Goal: Task Accomplishment & Management: Complete application form

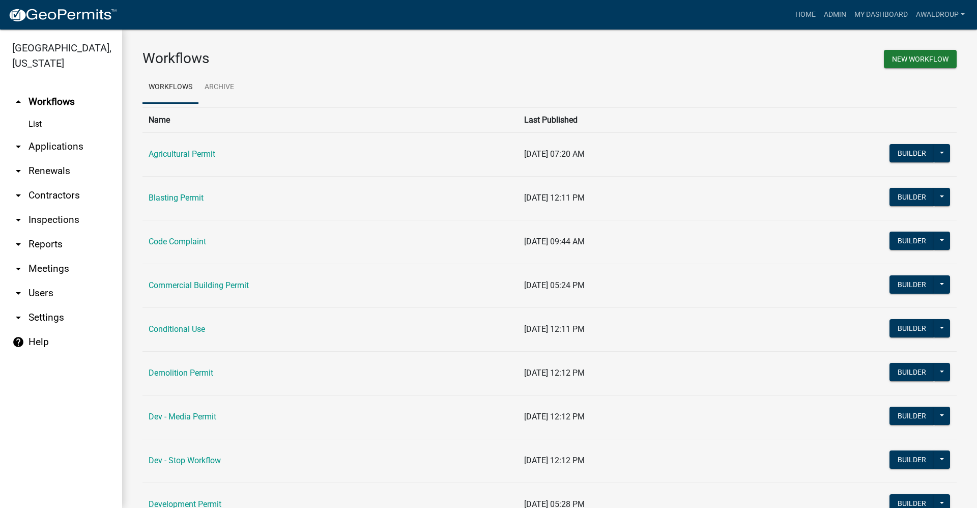
drag, startPoint x: 170, startPoint y: 330, endPoint x: 185, endPoint y: 329, distance: 14.8
click at [170, 330] on link "Conditional Use" at bounding box center [177, 329] width 56 height 10
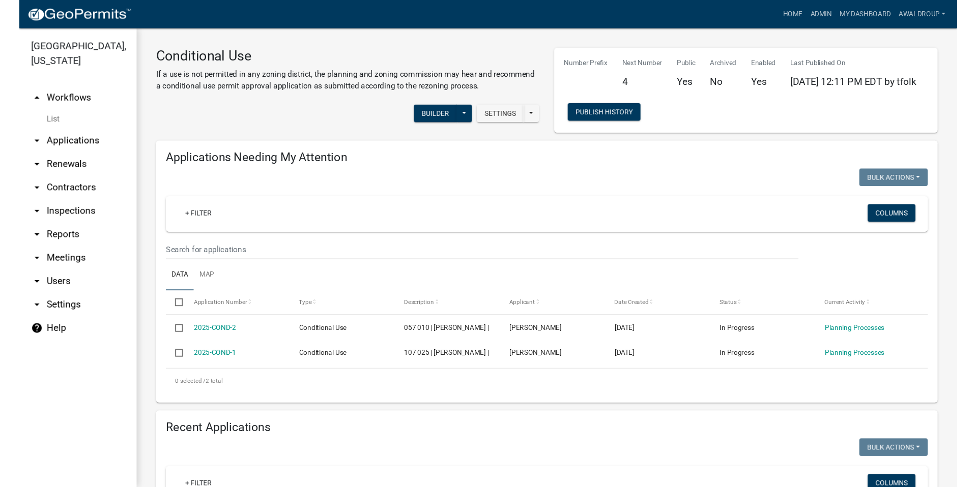
scroll to position [204, 0]
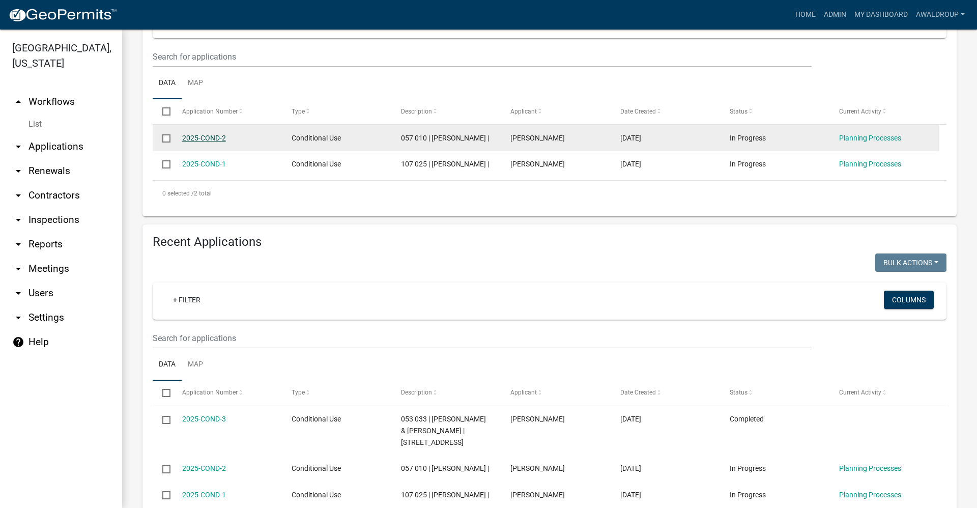
click at [202, 140] on link "2025-COND-2" at bounding box center [204, 138] width 44 height 8
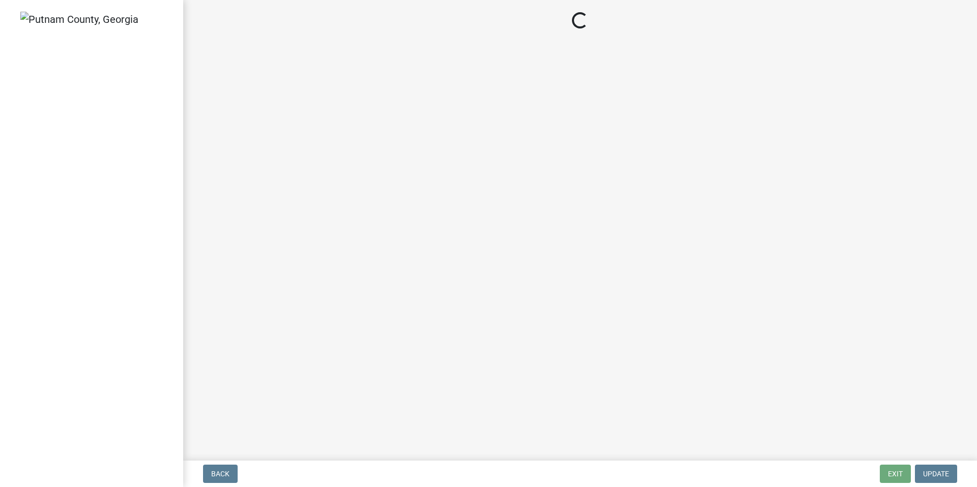
click at [202, 120] on main "Loading..." at bounding box center [580, 228] width 794 height 457
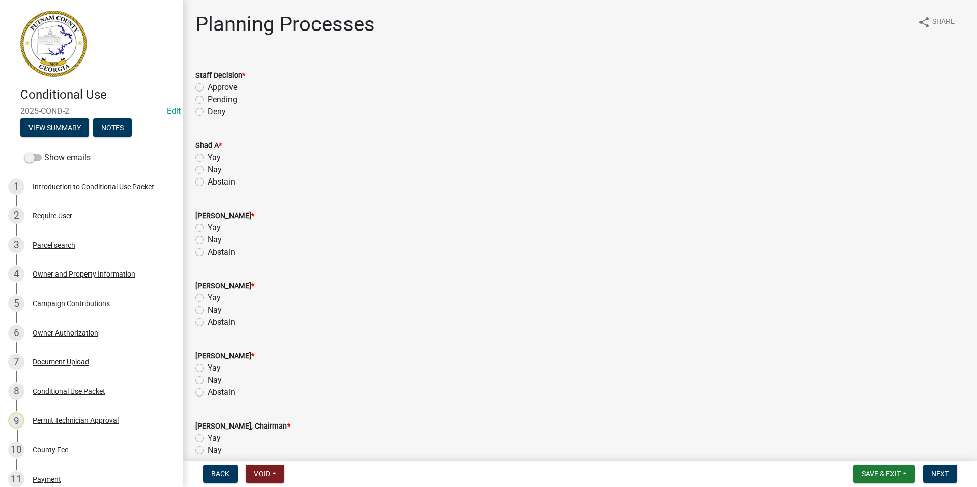
click at [208, 85] on label "Approve" at bounding box center [223, 87] width 30 height 12
click at [208, 85] on input "Approve" at bounding box center [211, 84] width 7 height 7
radio input "true"
click at [208, 156] on label "Yay" at bounding box center [214, 158] width 13 height 12
click at [208, 156] on input "Yay" at bounding box center [211, 155] width 7 height 7
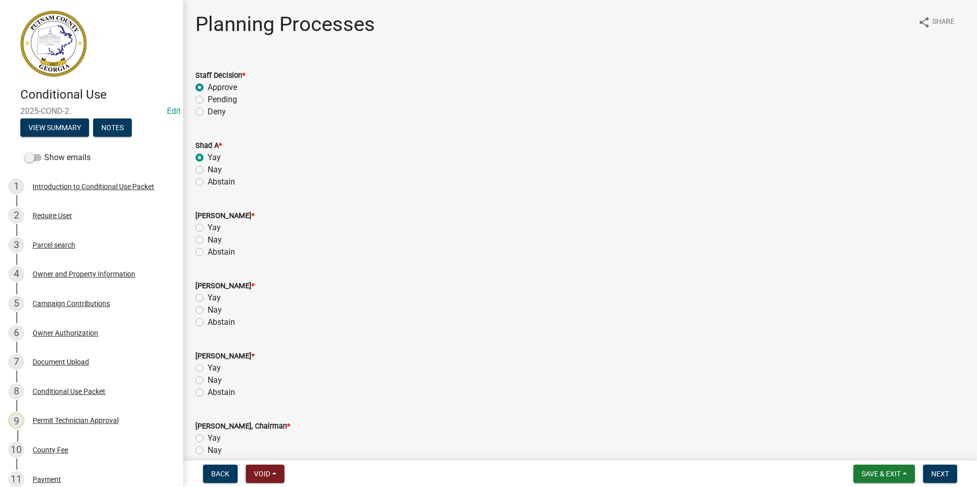
radio input "true"
click at [208, 225] on label "Yay" at bounding box center [214, 228] width 13 height 12
click at [208, 225] on input "Yay" at bounding box center [211, 225] width 7 height 7
radio input "true"
click at [208, 296] on label "Yay" at bounding box center [214, 298] width 13 height 12
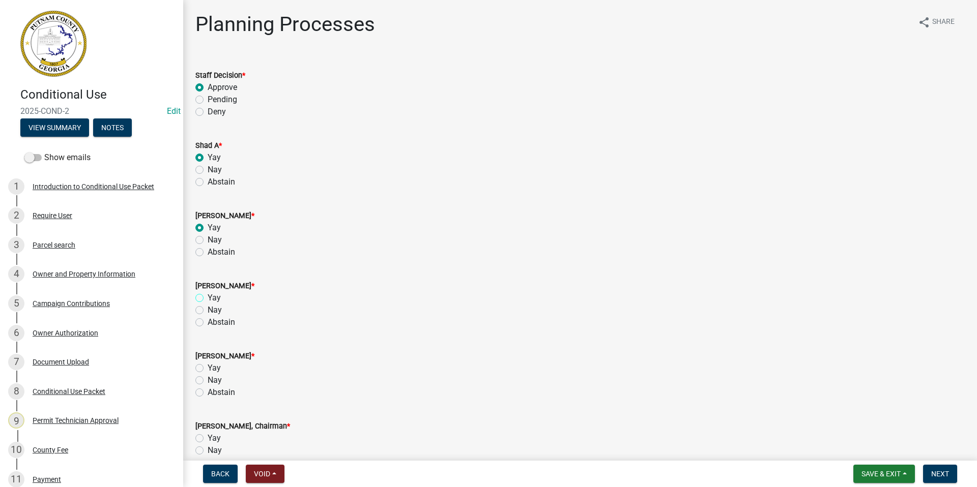
click at [208, 296] on input "Yay" at bounding box center [211, 295] width 7 height 7
radio input "true"
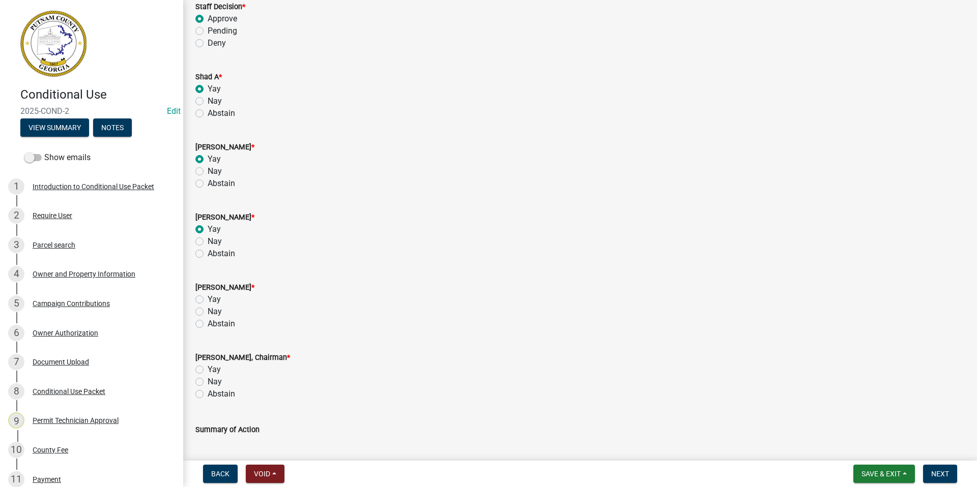
scroll to position [51, 0]
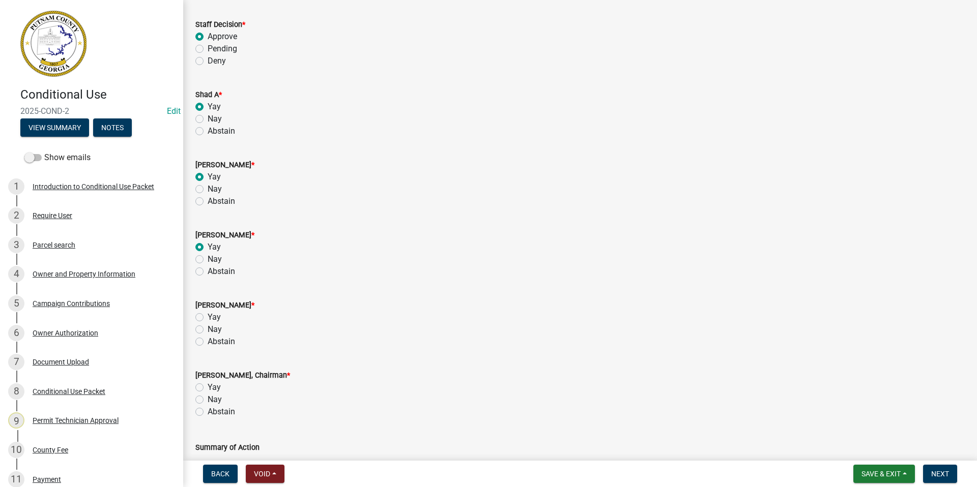
click at [208, 259] on label "Nay" at bounding box center [215, 259] width 14 height 12
click at [208, 259] on input "Nay" at bounding box center [211, 256] width 7 height 7
radio input "true"
drag, startPoint x: 199, startPoint y: 319, endPoint x: 201, endPoint y: 332, distance: 14.0
click at [208, 319] on label "Yay" at bounding box center [214, 317] width 13 height 12
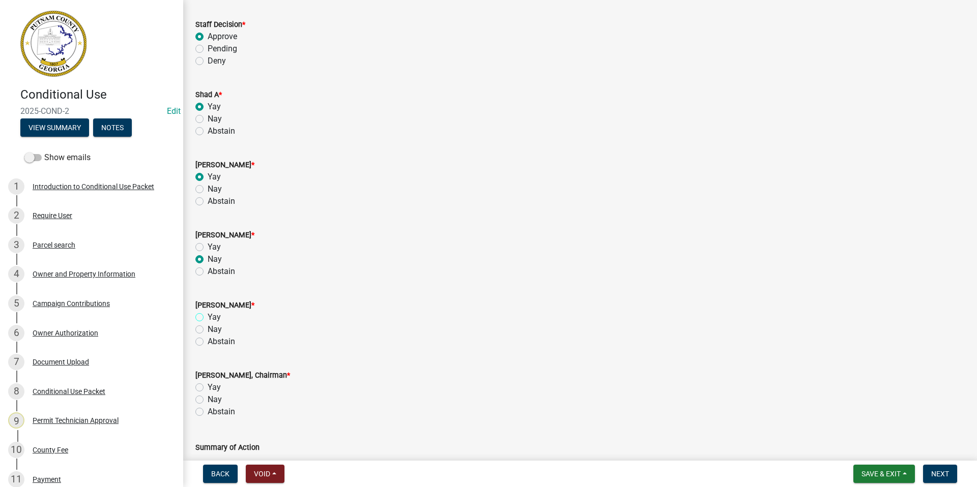
click at [208, 318] on input "Yay" at bounding box center [211, 314] width 7 height 7
radio input "true"
click at [208, 386] on label "Yay" at bounding box center [214, 388] width 13 height 12
click at [208, 386] on input "Yay" at bounding box center [211, 385] width 7 height 7
radio input "true"
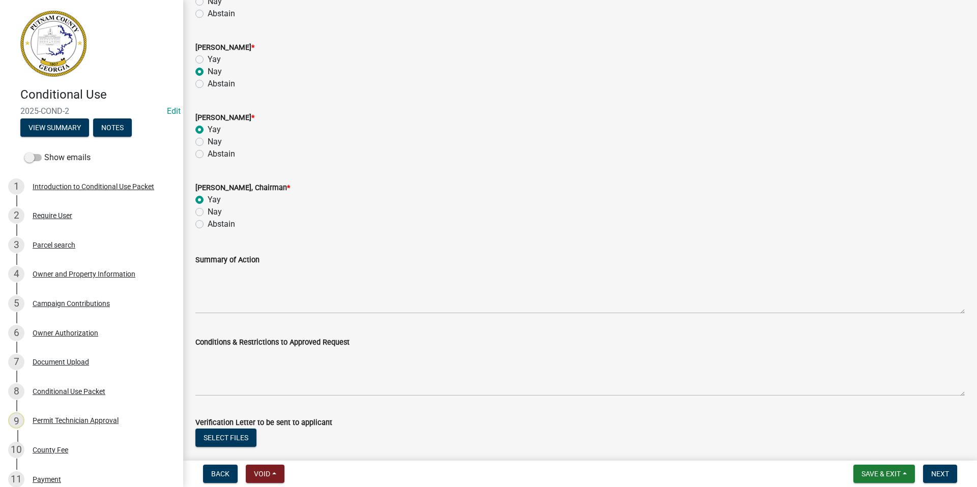
scroll to position [301, 0]
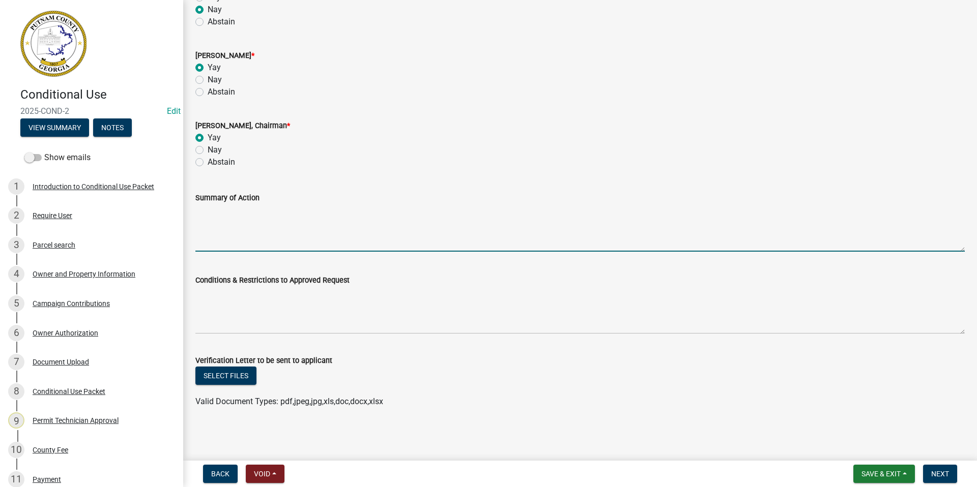
click at [207, 233] on textarea "Summary of Action" at bounding box center [579, 228] width 769 height 48
paste textarea "ff recommendation is for approval for a conditional use at 671 Twin Bridges Roa…"
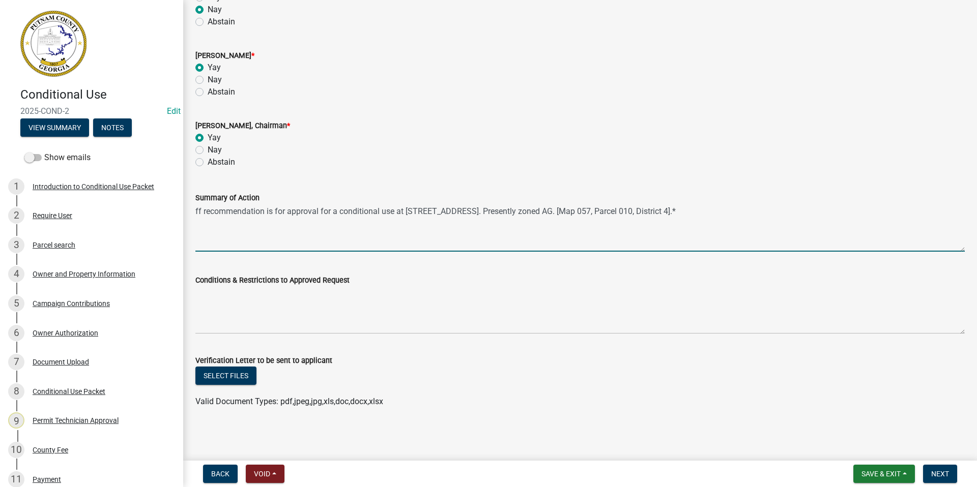
click at [195, 210] on div "Summary of Action ff recommendation is for approval for a conditional use at 67…" at bounding box center [580, 215] width 785 height 74
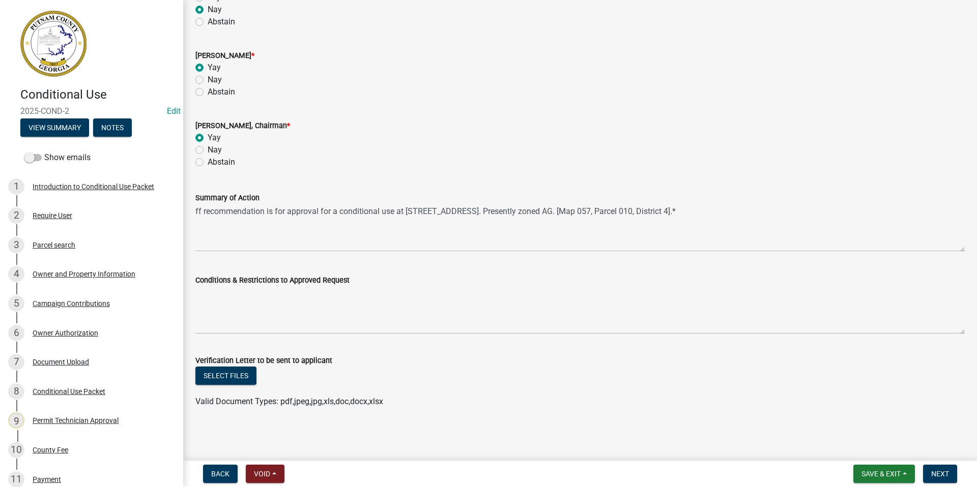
click at [195, 210] on div "Summary of Action ff recommendation is for approval for a conditional use at 67…" at bounding box center [580, 215] width 785 height 74
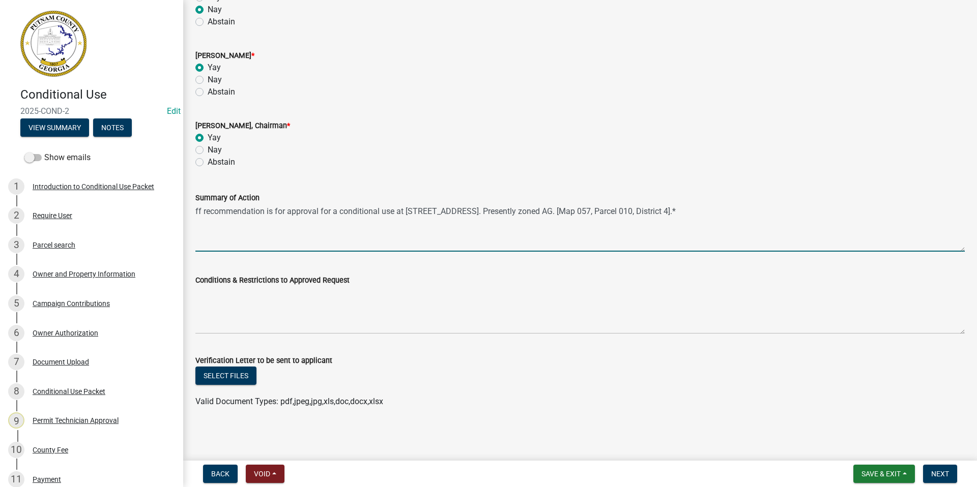
click at [196, 210] on textarea "ff recommendation is for approval for a conditional use at 671 Twin Bridges Roa…" at bounding box center [579, 228] width 769 height 48
type textarea "Staff recommendation is for approval for a conditional use at 671 Twin Bridges …"
click at [221, 378] on button "Select files" at bounding box center [225, 376] width 61 height 18
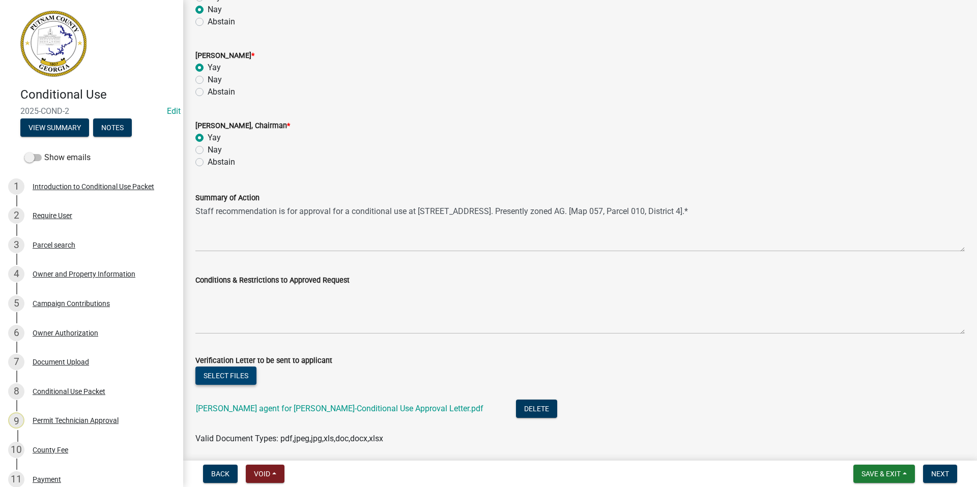
click at [227, 375] on button "Select files" at bounding box center [225, 376] width 61 height 18
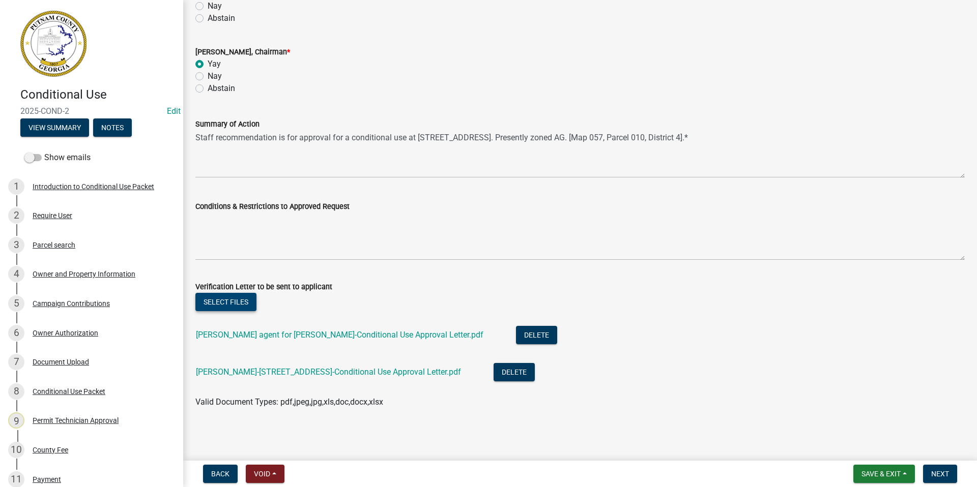
scroll to position [375, 0]
click at [934, 474] on span "Next" at bounding box center [940, 474] width 18 height 8
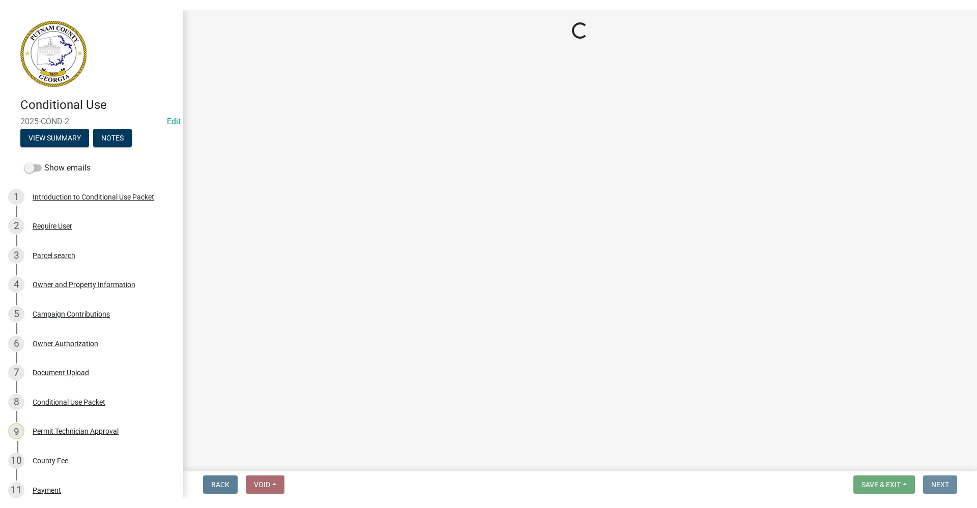
scroll to position [0, 0]
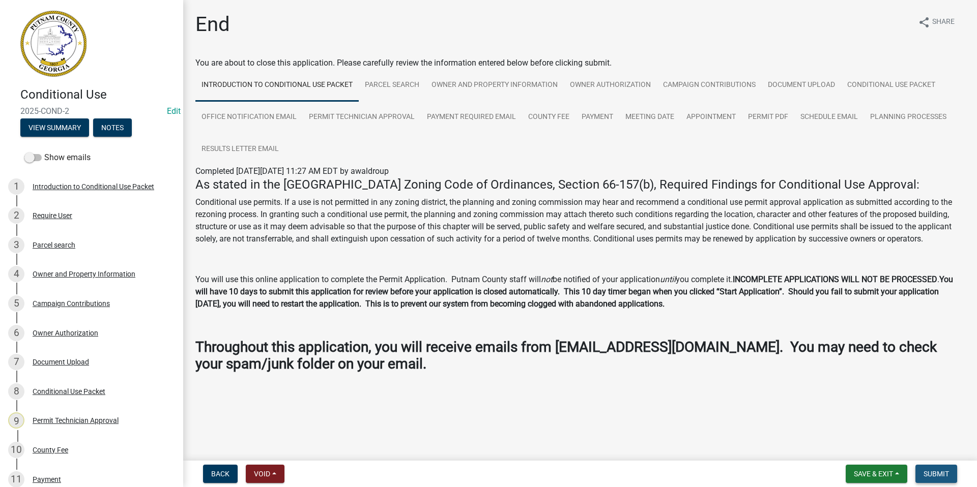
click at [936, 474] on span "Submit" at bounding box center [935, 474] width 25 height 8
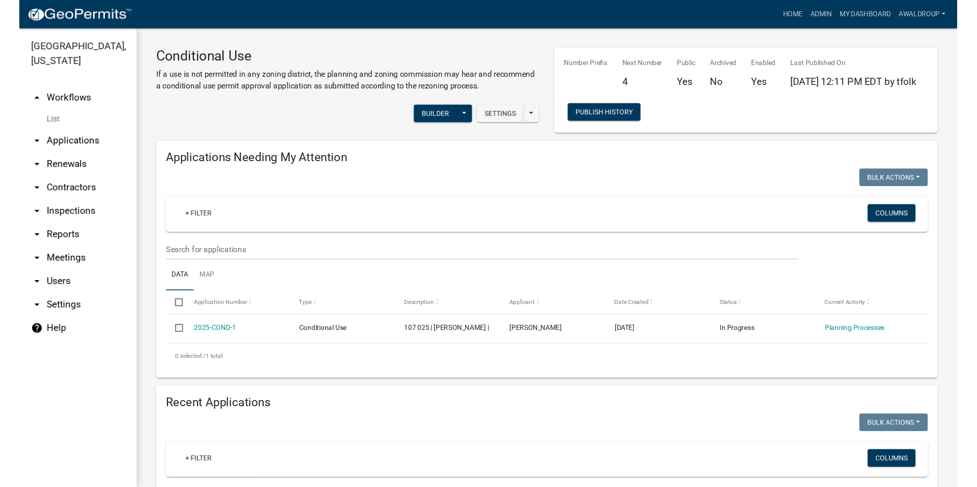
scroll to position [102, 0]
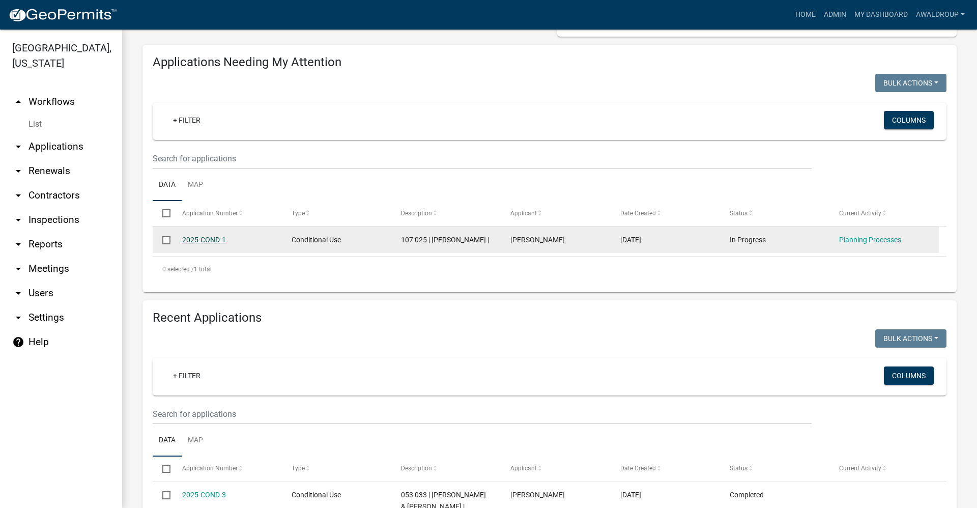
click at [216, 242] on link "2025-COND-1" at bounding box center [204, 240] width 44 height 8
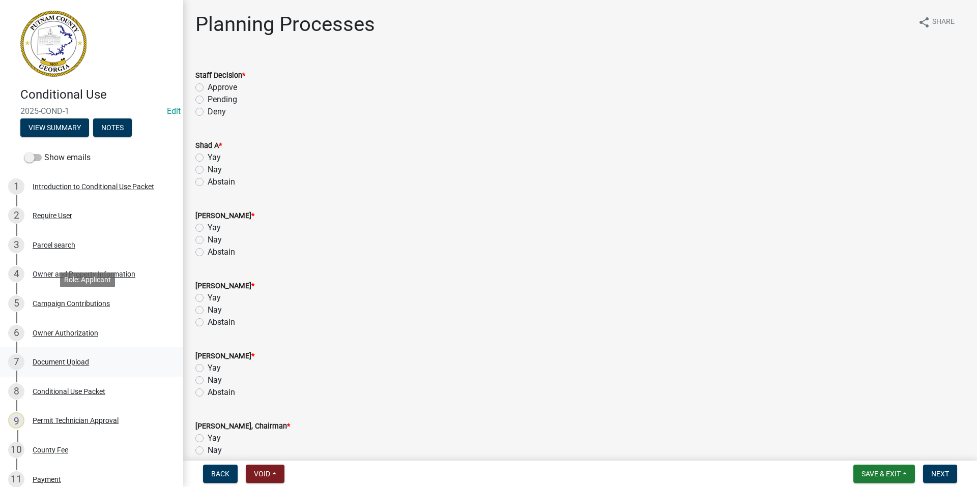
scroll to position [219, 0]
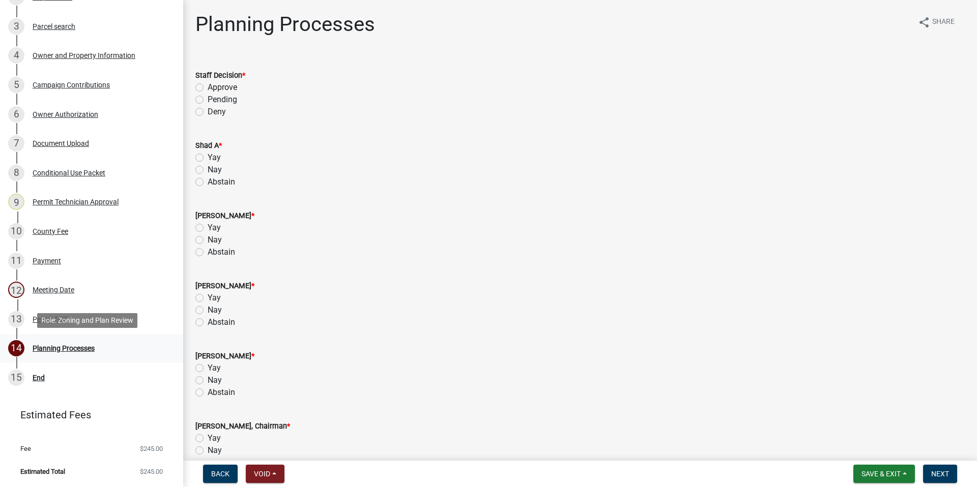
click at [47, 347] on div "Planning Processes" at bounding box center [64, 348] width 62 height 7
click at [48, 318] on div "Permit PDF" at bounding box center [51, 319] width 36 height 7
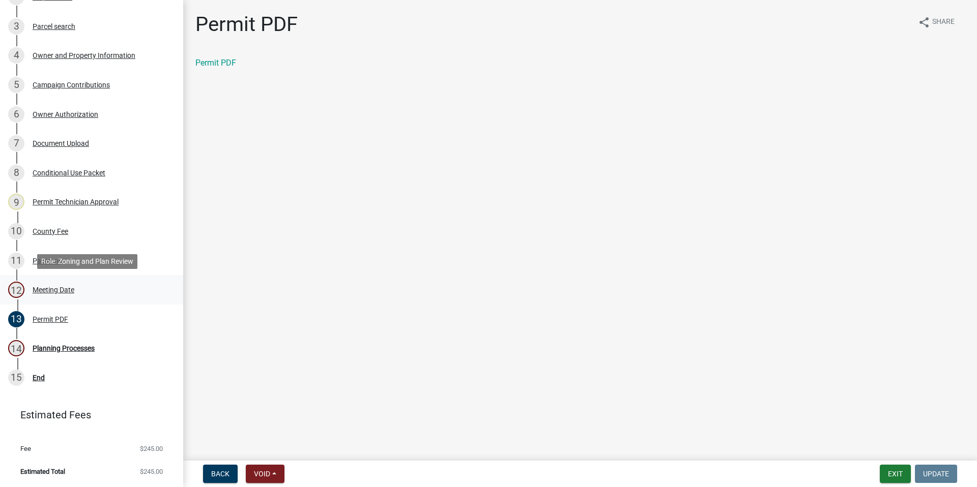
click at [46, 288] on div "Meeting Date" at bounding box center [54, 289] width 42 height 7
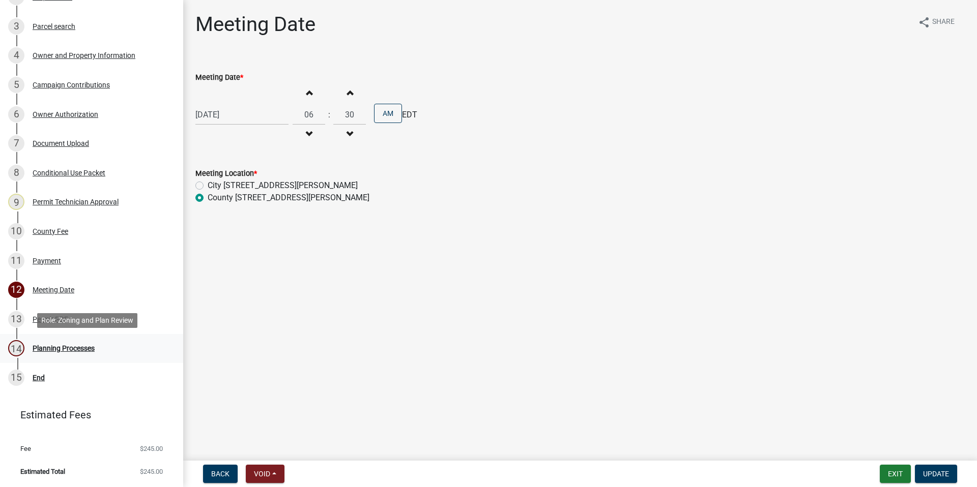
drag, startPoint x: 86, startPoint y: 351, endPoint x: 148, endPoint y: 350, distance: 62.1
click at [86, 351] on div "Planning Processes" at bounding box center [64, 348] width 62 height 7
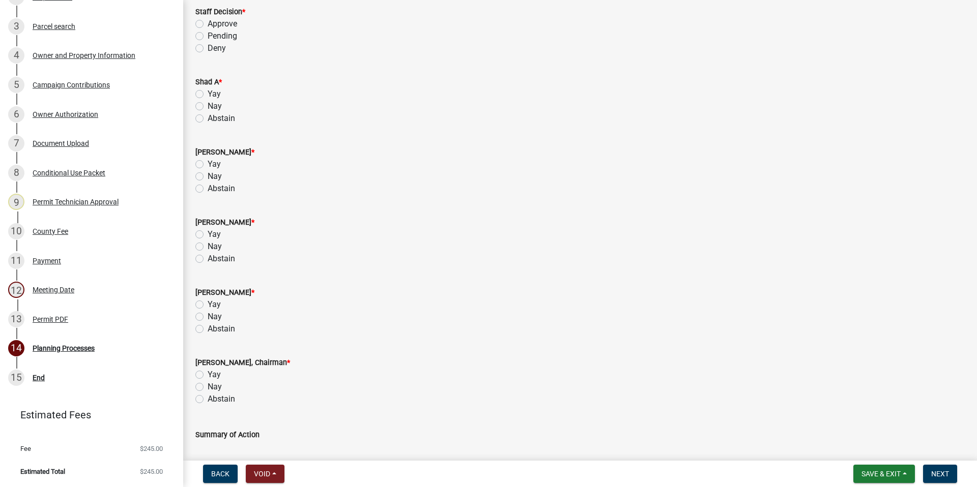
scroll to position [254, 0]
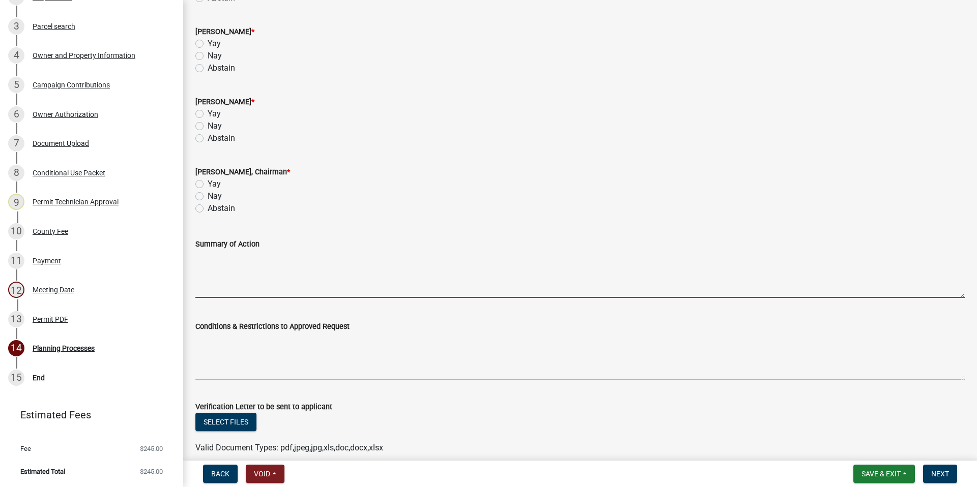
click at [217, 272] on textarea "Summary of Action" at bounding box center [579, 274] width 769 height 48
paste textarea "ff recommendation is for approval for a conditional use at 671 Twin Bridges Roa…"
click at [192, 257] on div "Summary of Action ff recommendation is for approval for a conditional use at 67…" at bounding box center [580, 261] width 785 height 74
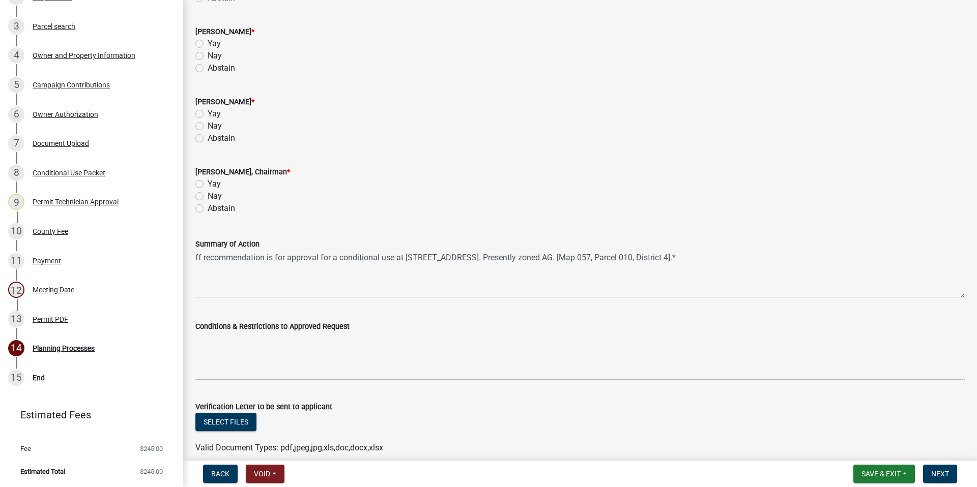
click at [194, 257] on div "Summary of Action ff recommendation is for approval for a conditional use at 67…" at bounding box center [580, 261] width 785 height 74
click at [195, 257] on div "Summary of Action ff recommendation is for approval for a conditional use at 67…" at bounding box center [580, 261] width 785 height 74
click at [193, 256] on div "Summary of Action ff recommendation is for approval for a conditional use at 67…" at bounding box center [580, 261] width 785 height 74
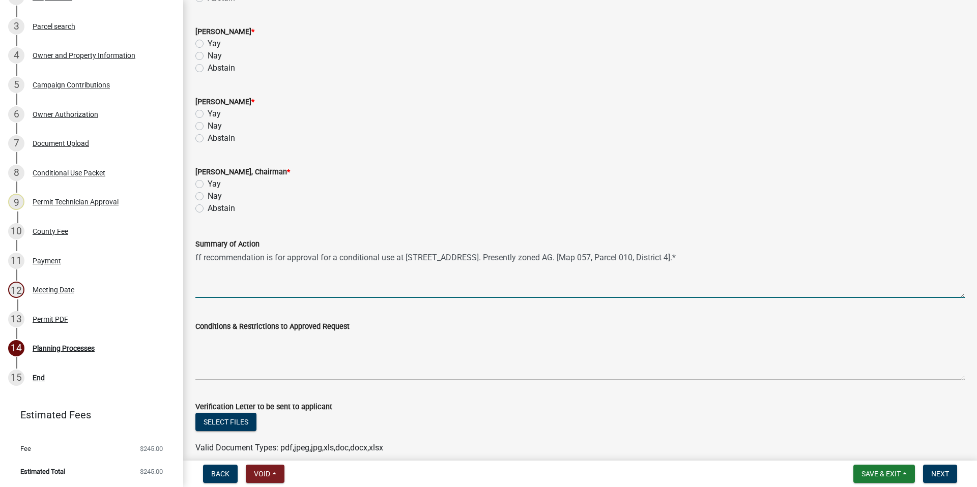
click at [196, 254] on textarea "ff recommendation is for approval for a conditional use at 671 Twin Bridges Roa…" at bounding box center [579, 274] width 769 height 48
type textarea "Staff recommendation is for approval for a conditional use at 671 Twin Bridges …"
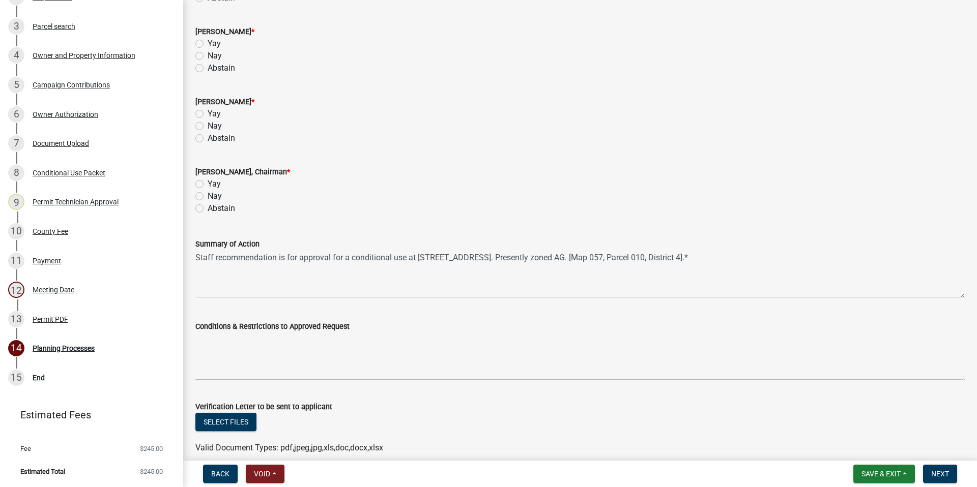
click at [208, 182] on label "Yay" at bounding box center [214, 184] width 13 height 12
click at [208, 182] on input "Yay" at bounding box center [211, 181] width 7 height 7
radio input "true"
click at [208, 113] on label "Yay" at bounding box center [214, 114] width 13 height 12
click at [208, 113] on input "Yay" at bounding box center [211, 111] width 7 height 7
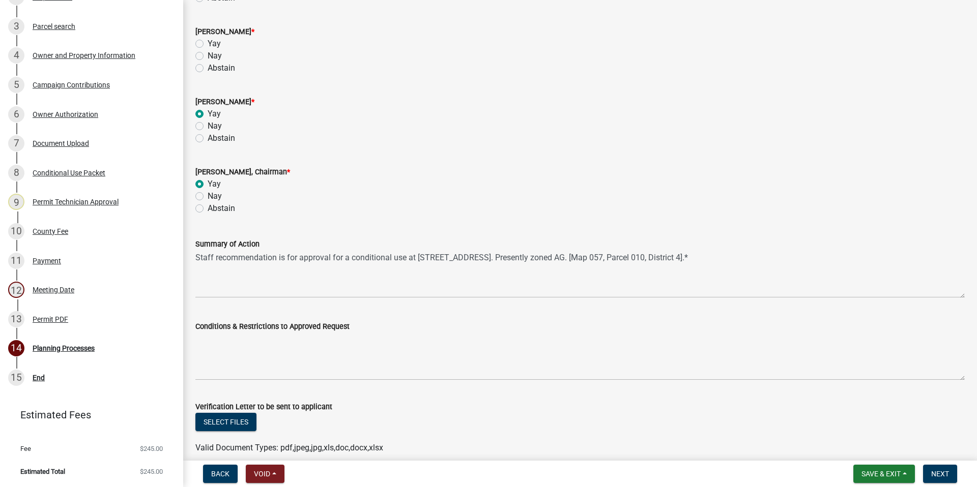
radio input "true"
click at [208, 45] on label "Yay" at bounding box center [214, 44] width 13 height 12
click at [208, 44] on input "Yay" at bounding box center [211, 41] width 7 height 7
radio input "true"
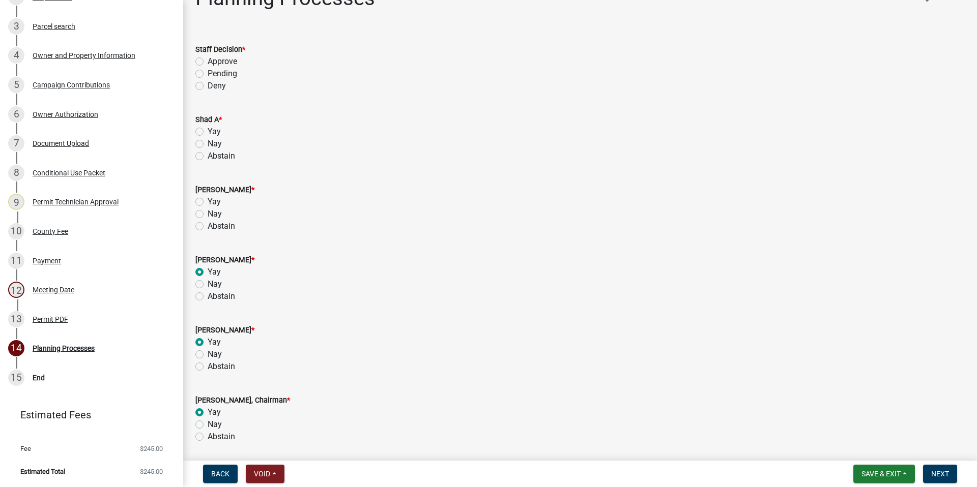
scroll to position [0, 0]
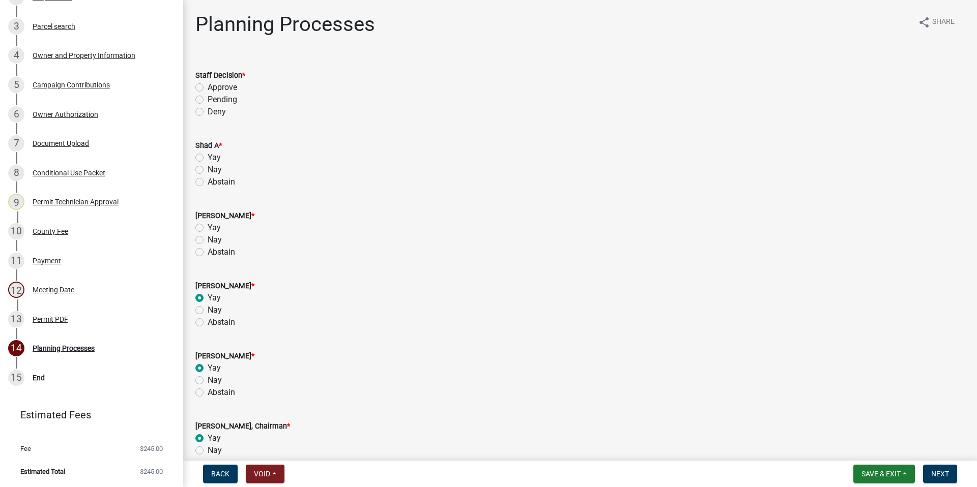
click at [208, 158] on label "Yay" at bounding box center [214, 158] width 13 height 12
click at [208, 158] on input "Yay" at bounding box center [211, 155] width 7 height 7
radio input "true"
click at [208, 84] on label "Approve" at bounding box center [223, 87] width 30 height 12
click at [208, 84] on input "Approve" at bounding box center [211, 84] width 7 height 7
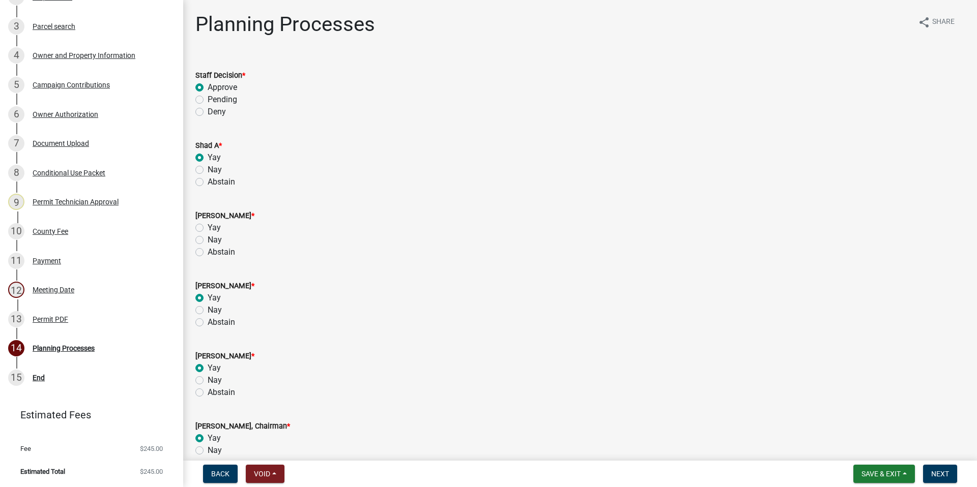
radio input "true"
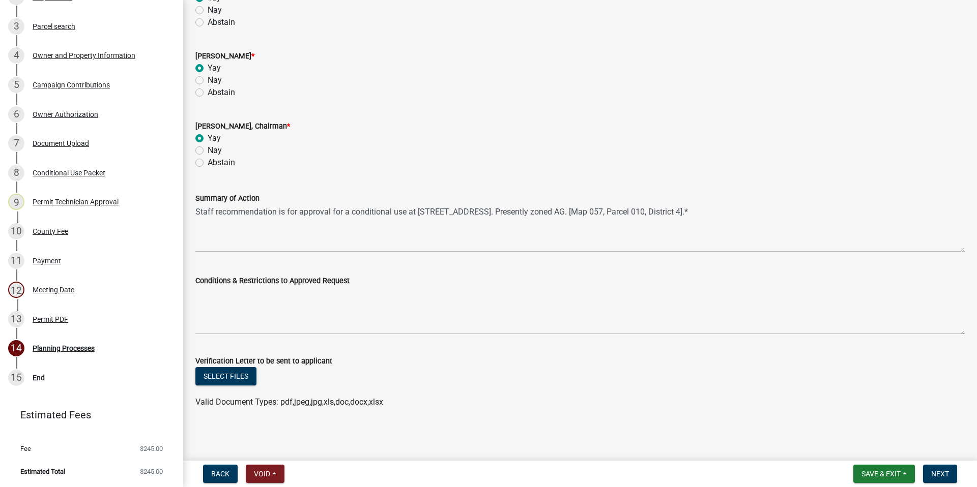
scroll to position [301, 0]
click at [65, 56] on div "Owner and Property Information" at bounding box center [84, 55] width 103 height 7
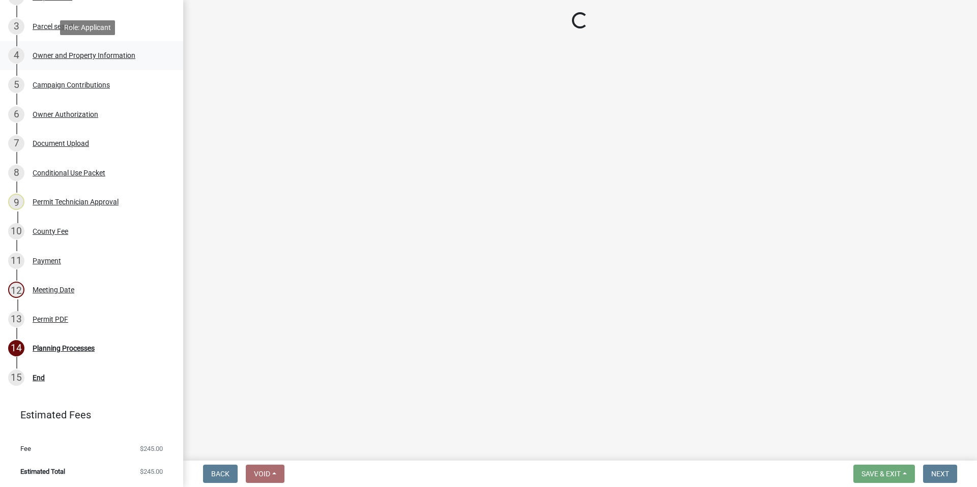
scroll to position [0, 0]
select select "a4366e26-0f82-401b-a682-956e4112ff86"
select select "83394b22-4a11-496c-8e5c-75ade2e72faf"
select select "95c2f08d-bd21-40ac-acc0-bf0ad2ba7c20"
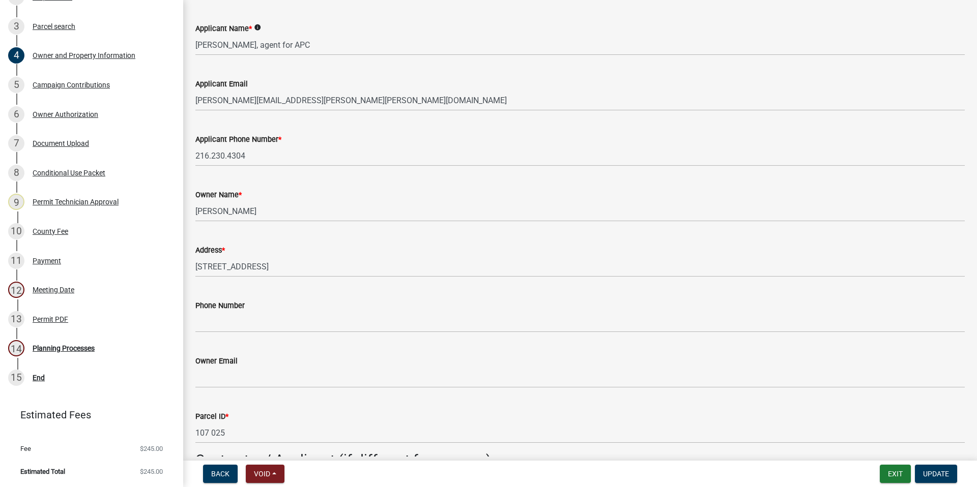
scroll to position [153, 0]
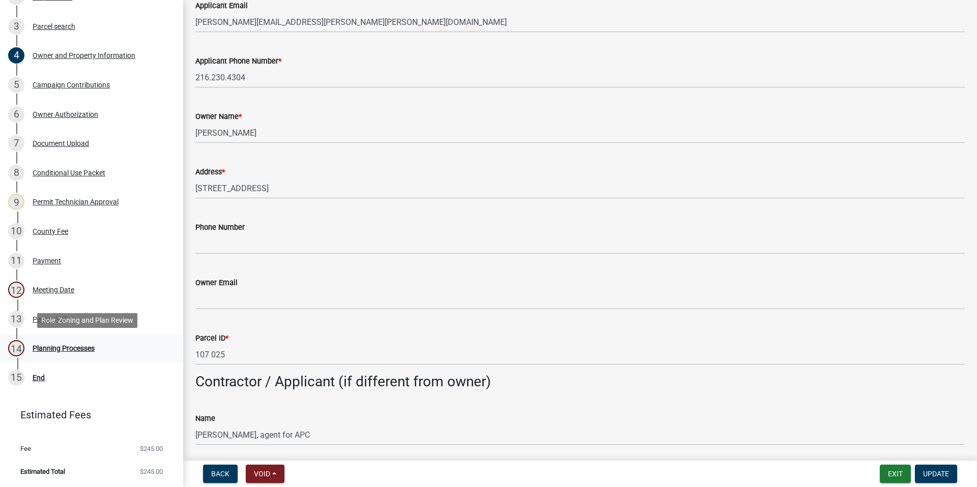
drag, startPoint x: 68, startPoint y: 346, endPoint x: 85, endPoint y: 342, distance: 18.2
click at [68, 346] on div "Planning Processes" at bounding box center [64, 348] width 62 height 7
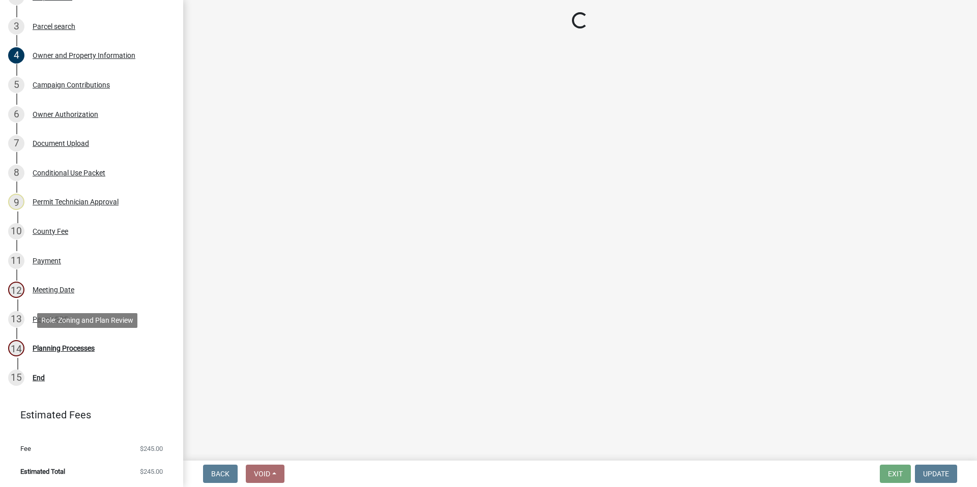
scroll to position [0, 0]
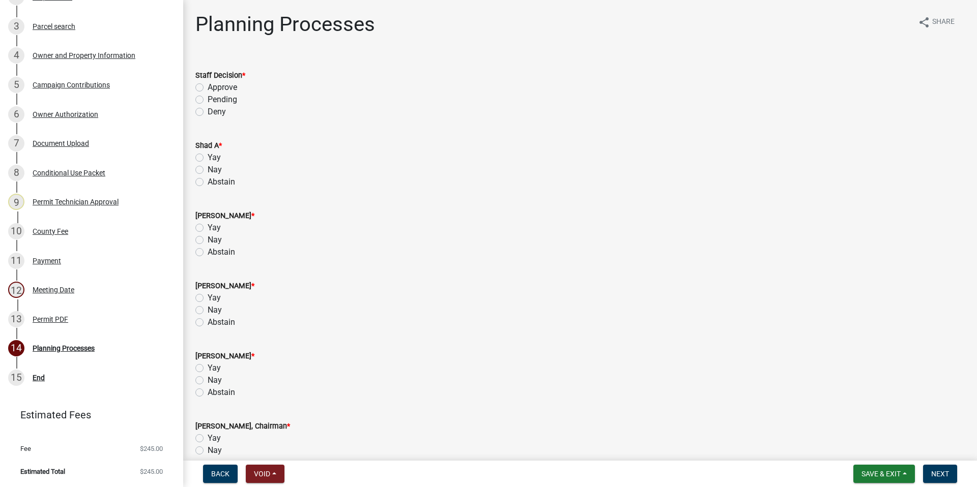
click at [208, 86] on label "Approve" at bounding box center [223, 87] width 30 height 12
click at [208, 86] on input "Approve" at bounding box center [211, 84] width 7 height 7
radio input "true"
click at [208, 156] on label "Yay" at bounding box center [214, 158] width 13 height 12
click at [208, 156] on input "Yay" at bounding box center [211, 155] width 7 height 7
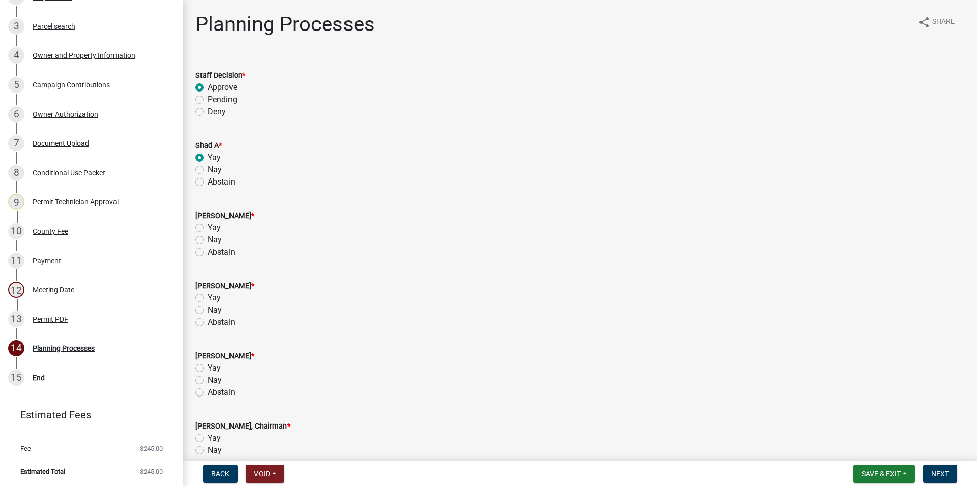
radio input "true"
click at [208, 228] on label "Yay" at bounding box center [214, 228] width 13 height 12
click at [208, 228] on input "Yay" at bounding box center [211, 225] width 7 height 7
radio input "true"
click at [208, 298] on label "Yay" at bounding box center [214, 298] width 13 height 12
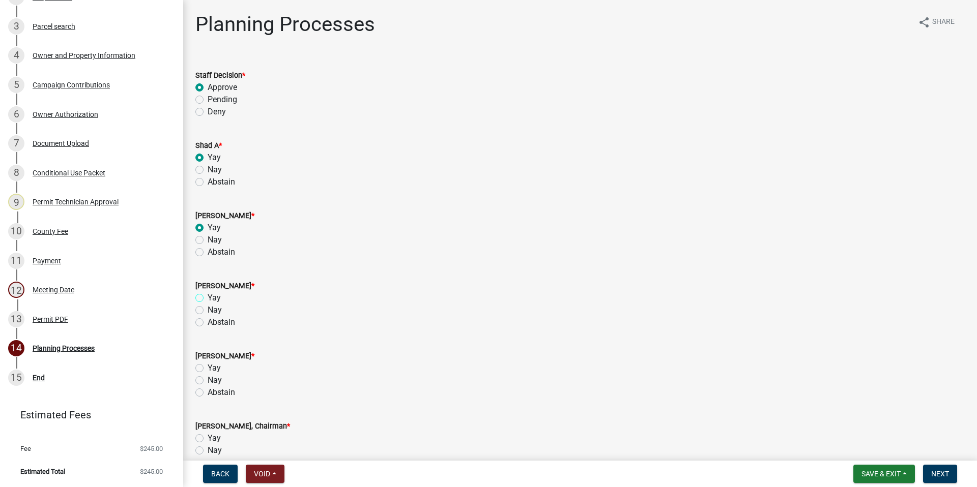
click at [208, 298] on input "Yay" at bounding box center [211, 295] width 7 height 7
radio input "true"
click at [208, 367] on label "Yay" at bounding box center [214, 368] width 13 height 12
click at [208, 367] on input "Yay" at bounding box center [211, 365] width 7 height 7
radio input "true"
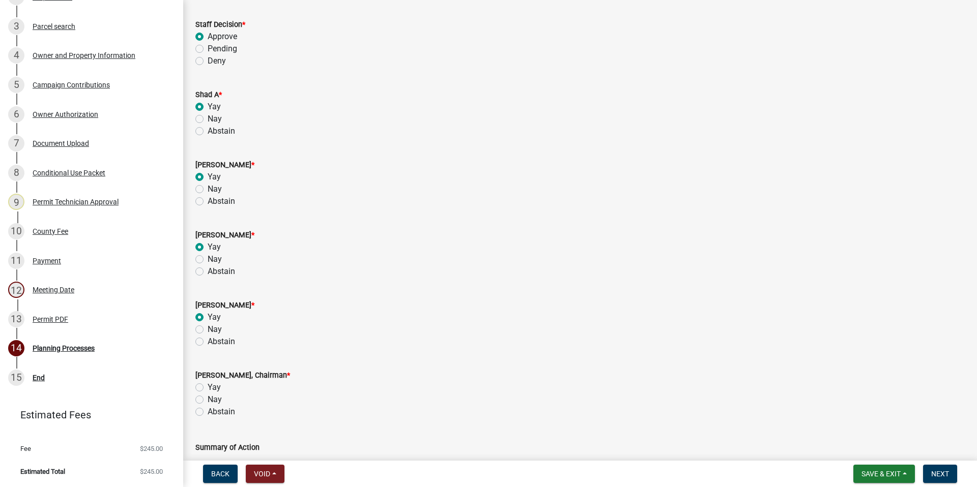
scroll to position [153, 0]
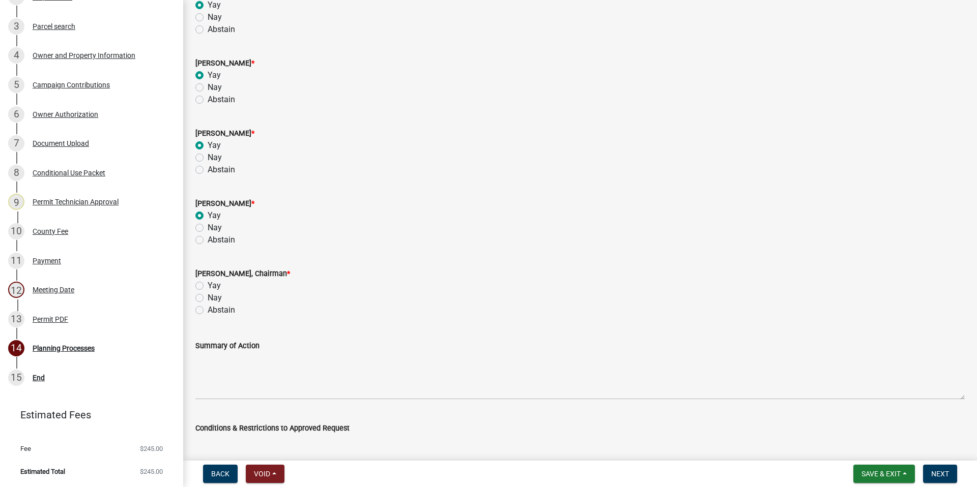
click at [208, 288] on label "Yay" at bounding box center [214, 286] width 13 height 12
click at [208, 286] on input "Yay" at bounding box center [211, 283] width 7 height 7
radio input "true"
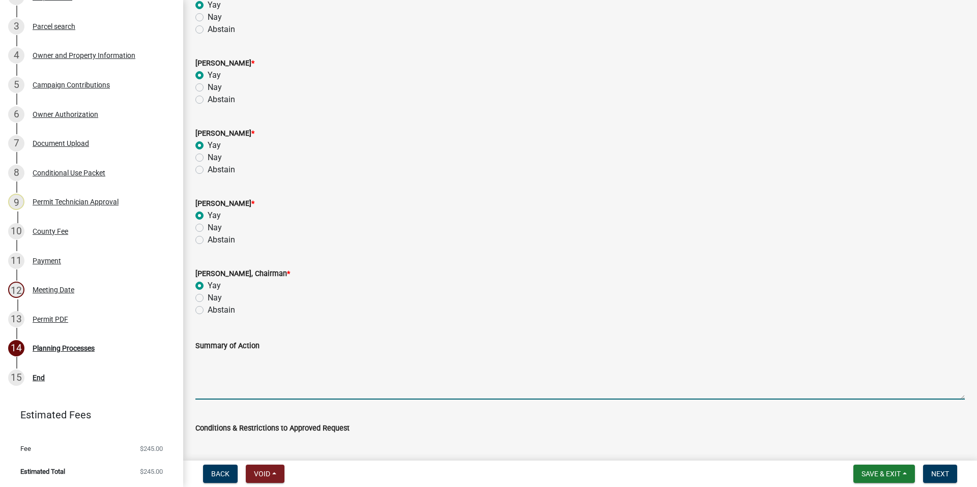
paste textarea "ff recommendation is for approval for a conditional use at 671 Twin Bridges Roa…"
click at [195, 359] on textarea "ff recommendation is for approval for a conditional use at 671 Twin Bridges Roa…" at bounding box center [579, 376] width 769 height 48
type textarea "Staff recommendation is for approval for a conditional use at 671 Twin Bridges …"
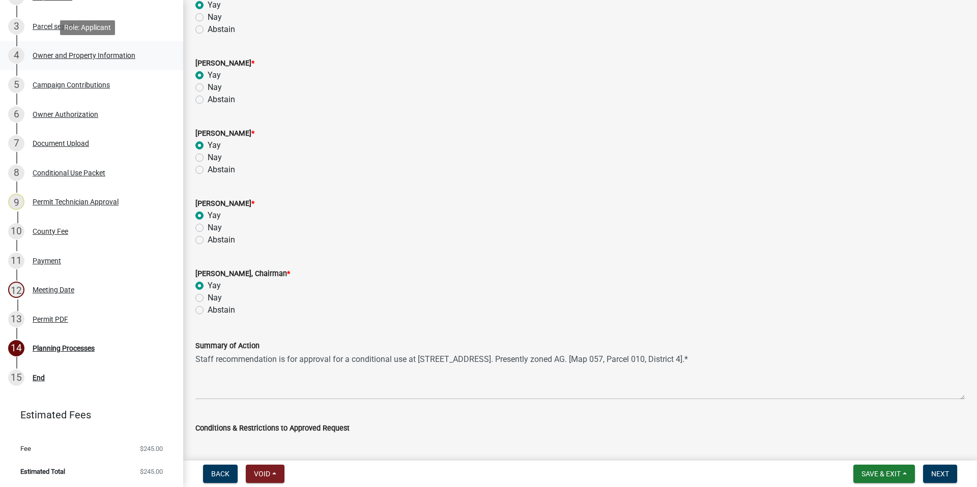
click at [92, 55] on div "Owner and Property Information" at bounding box center [84, 55] width 103 height 7
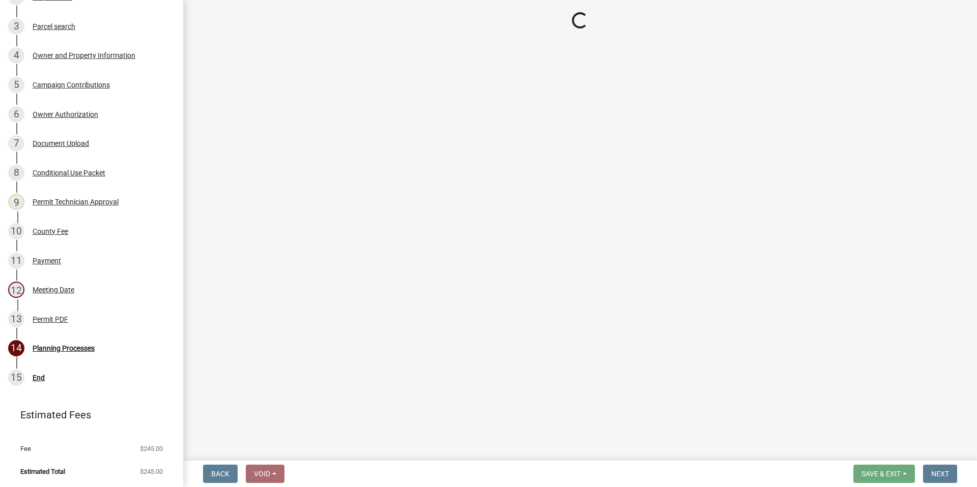
select select "a4366e26-0f82-401b-a682-956e4112ff86"
select select "83394b22-4a11-496c-8e5c-75ade2e72faf"
select select "95c2f08d-bd21-40ac-acc0-bf0ad2ba7c20"
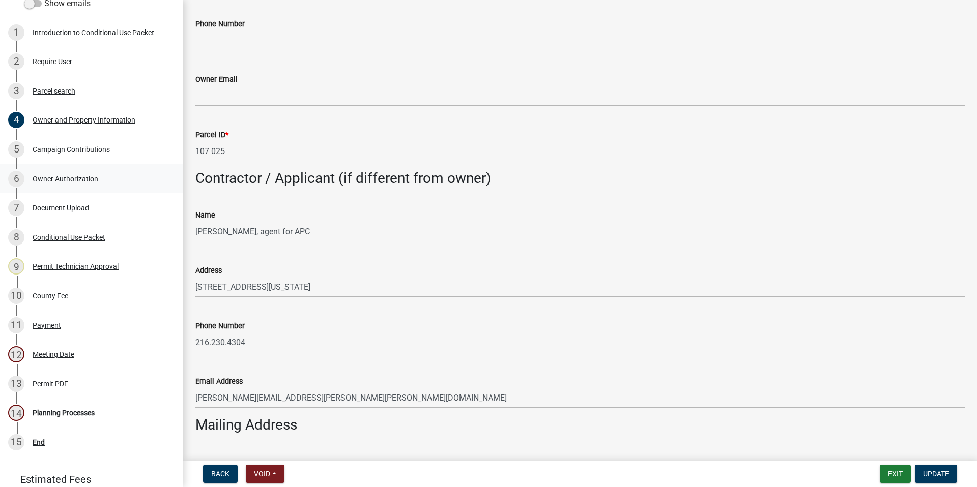
scroll to position [66, 0]
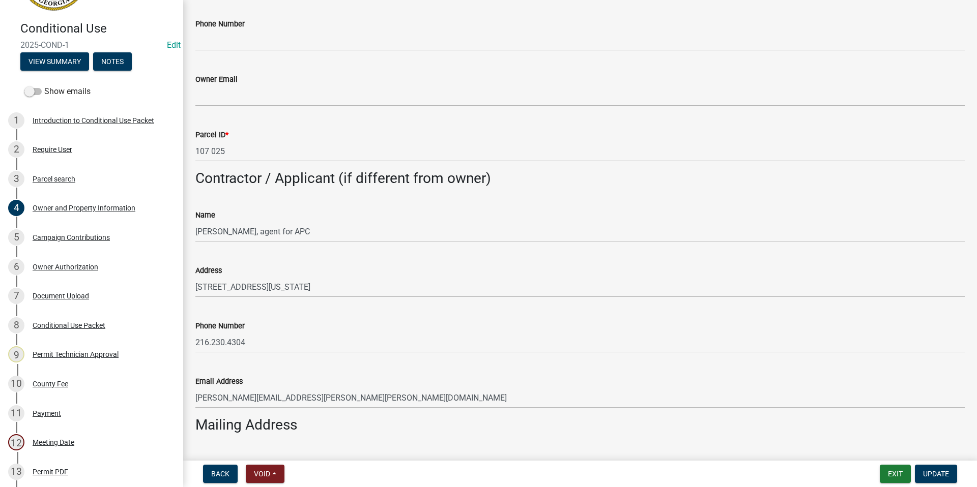
click at [804, 305] on wm-data-entity-input "Address 3875 Embassy Parkway, Suite 280, Akron Ohio, 44333" at bounding box center [579, 277] width 769 height 55
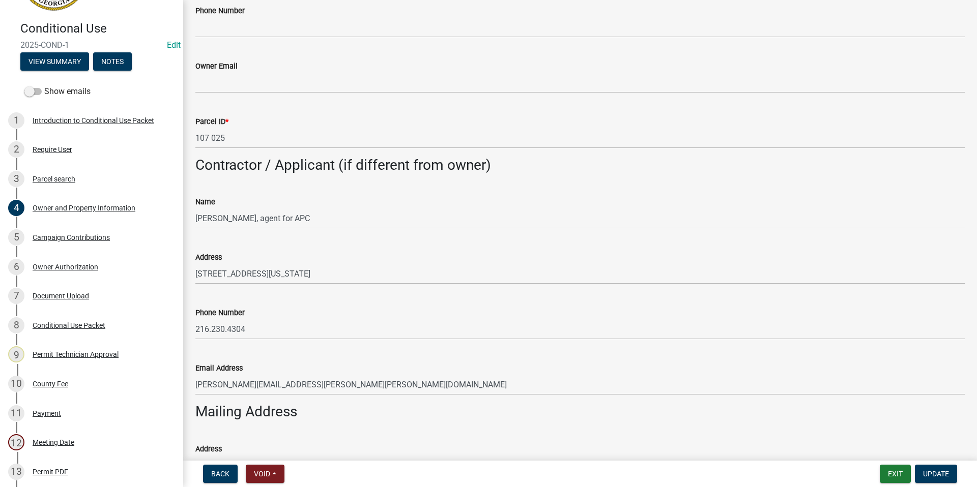
scroll to position [356, 0]
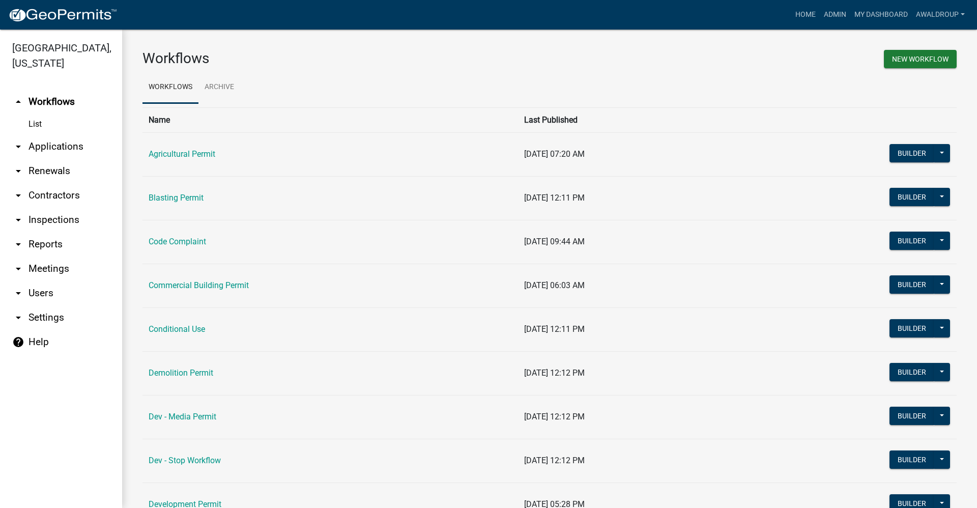
click at [45, 144] on link "arrow_drop_down Applications" at bounding box center [61, 146] width 122 height 24
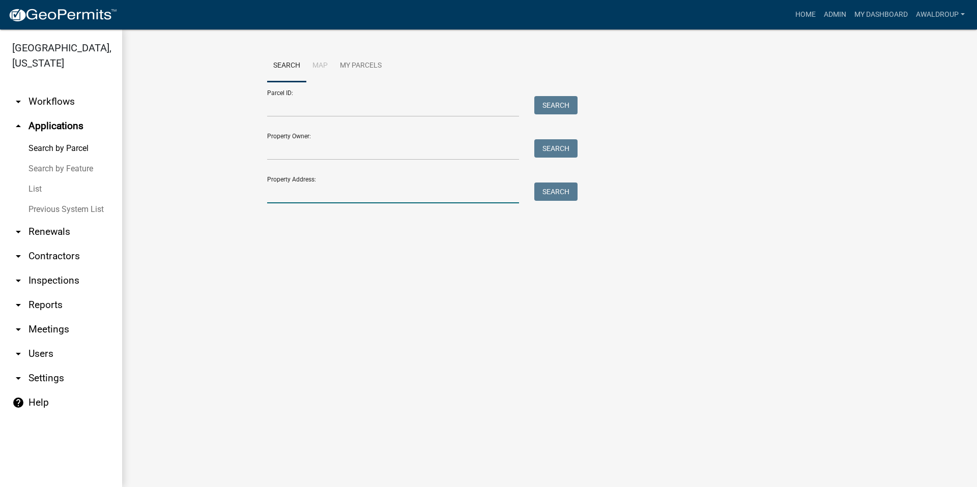
click at [297, 191] on input "Property Address:" at bounding box center [393, 193] width 252 height 21
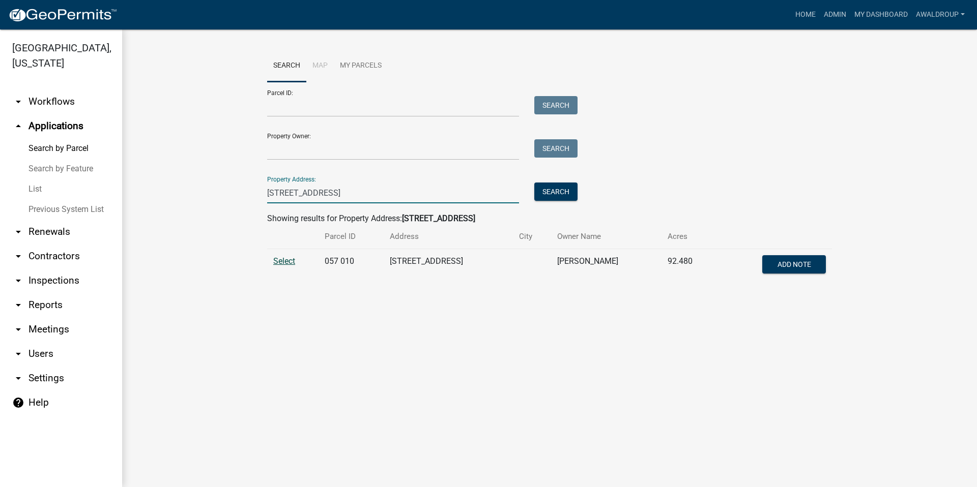
type input "671 Twin Bridges Road"
click at [284, 263] on span "Select" at bounding box center [284, 261] width 22 height 10
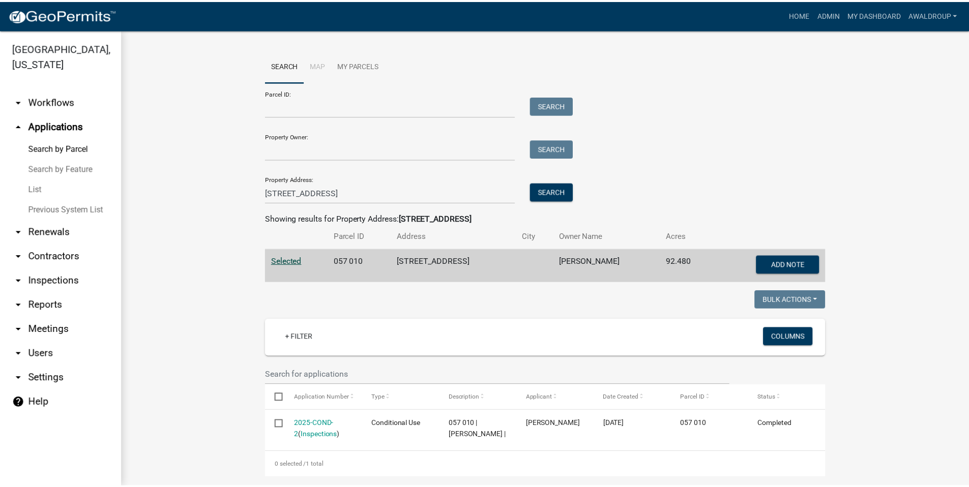
scroll to position [153, 0]
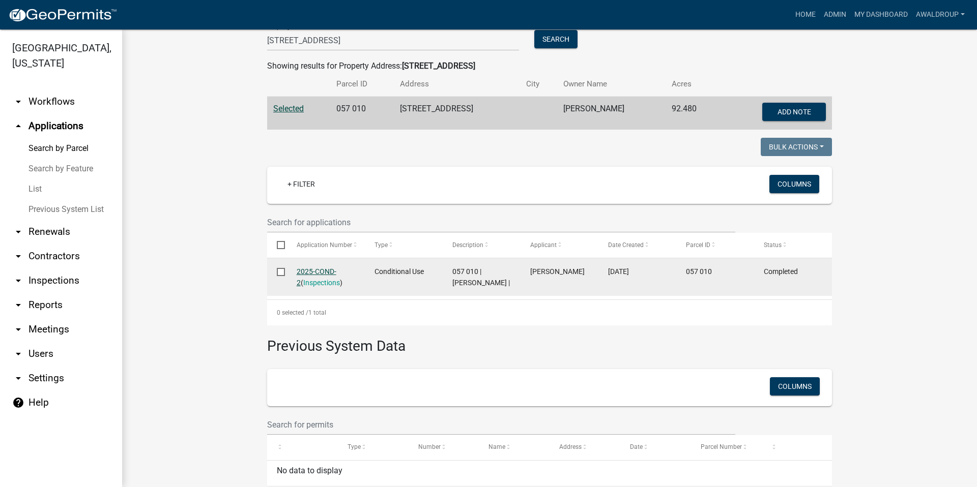
click at [307, 274] on link "2025-COND-2" at bounding box center [317, 278] width 40 height 20
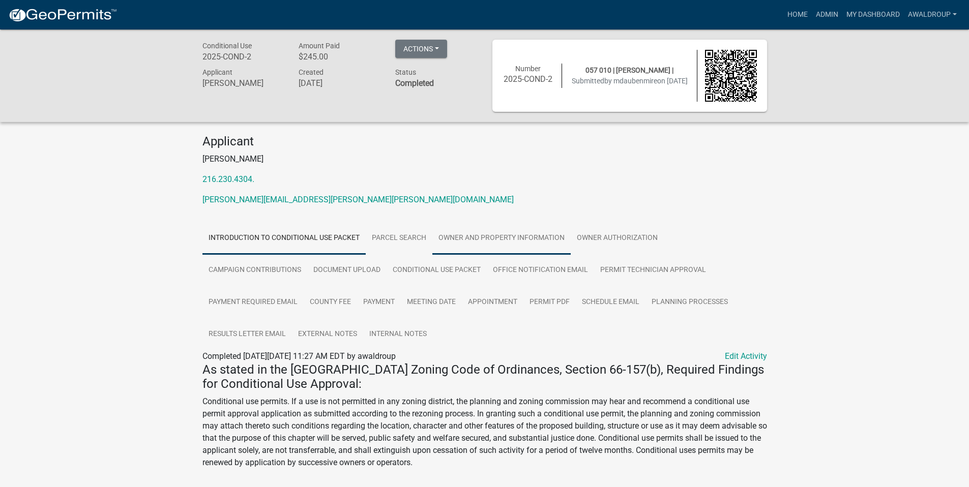
click at [480, 234] on link "Owner and Property Information" at bounding box center [501, 238] width 138 height 33
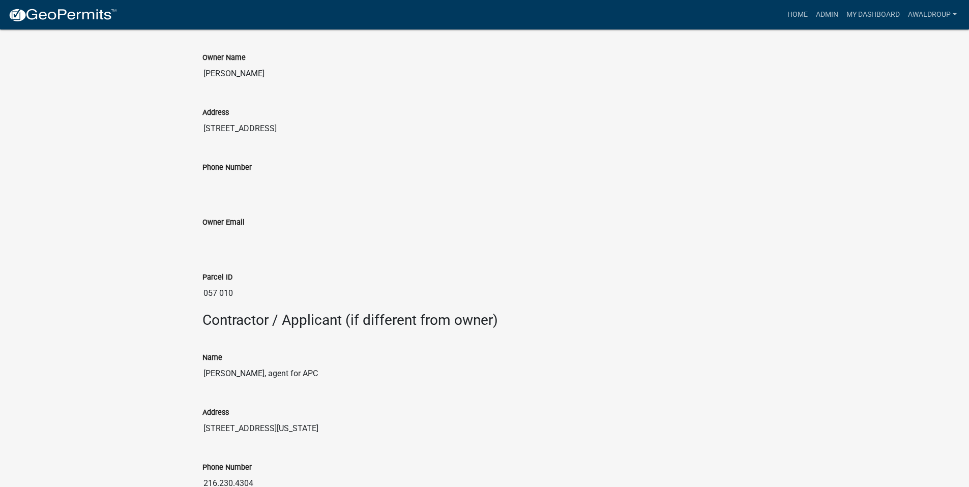
scroll to position [560, 0]
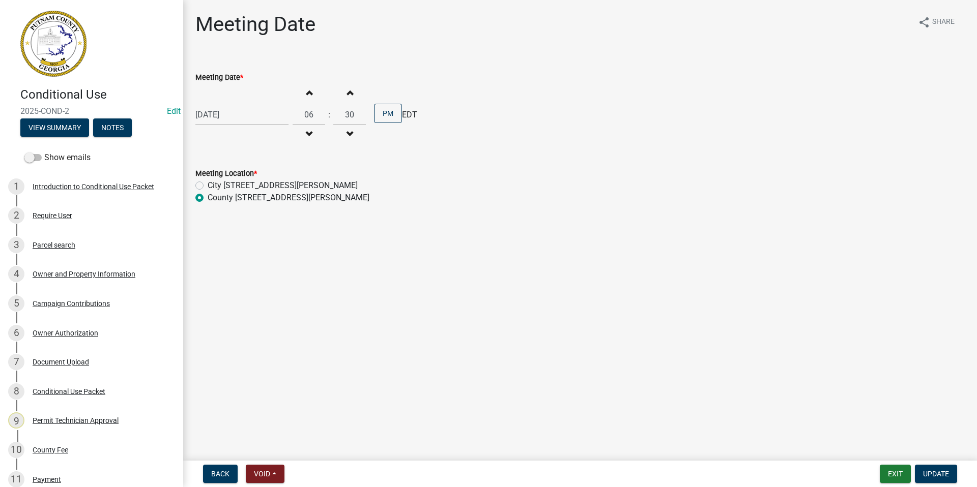
scroll to position [204, 0]
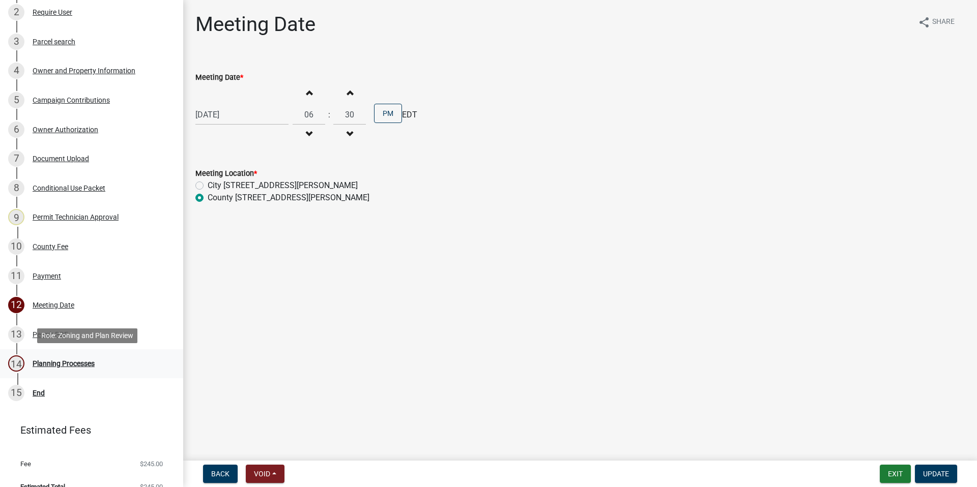
drag, startPoint x: 60, startPoint y: 358, endPoint x: 72, endPoint y: 352, distance: 14.1
click at [60, 358] on div "14 Planning Processes" at bounding box center [87, 364] width 159 height 16
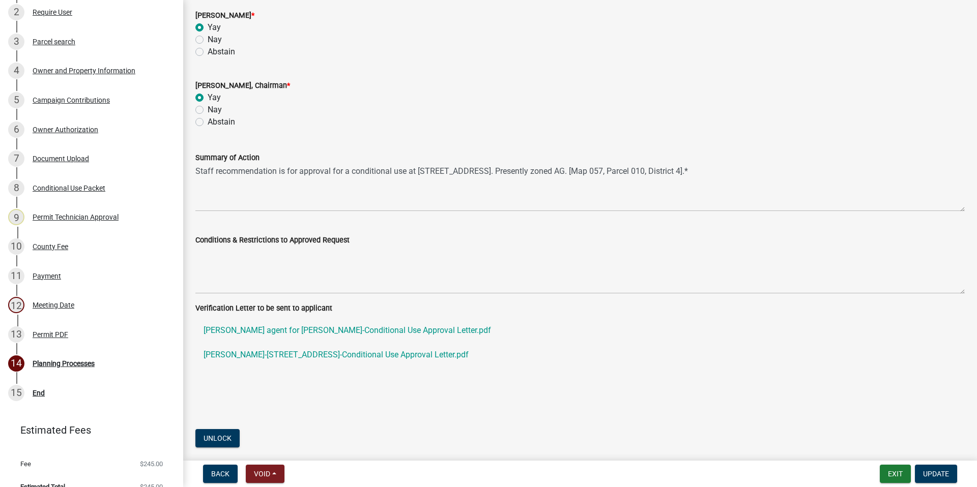
scroll to position [373, 0]
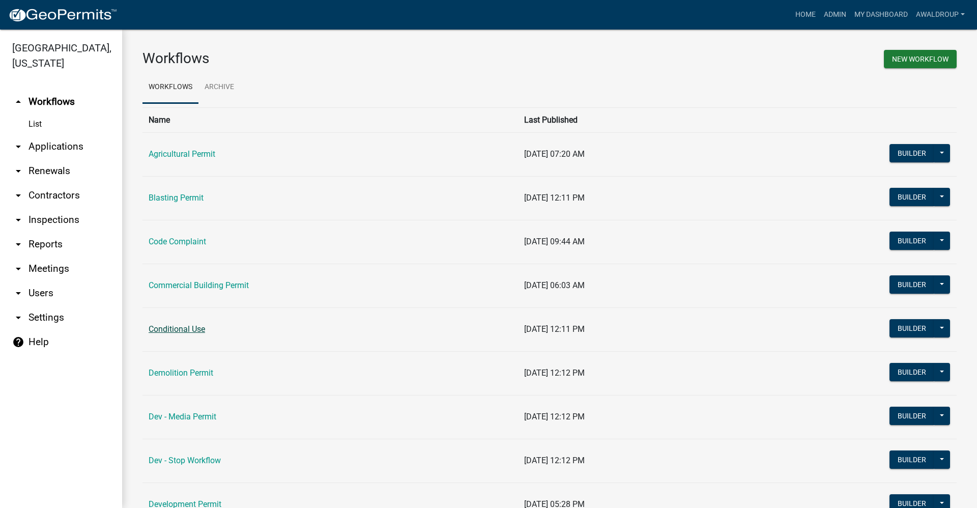
click at [165, 332] on link "Conditional Use" at bounding box center [177, 329] width 56 height 10
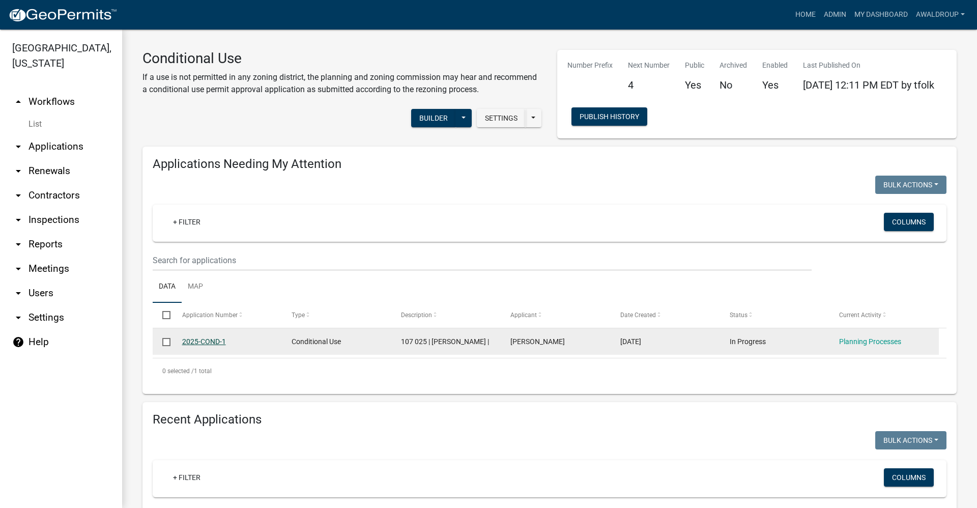
click at [199, 338] on link "2025-COND-1" at bounding box center [204, 341] width 44 height 8
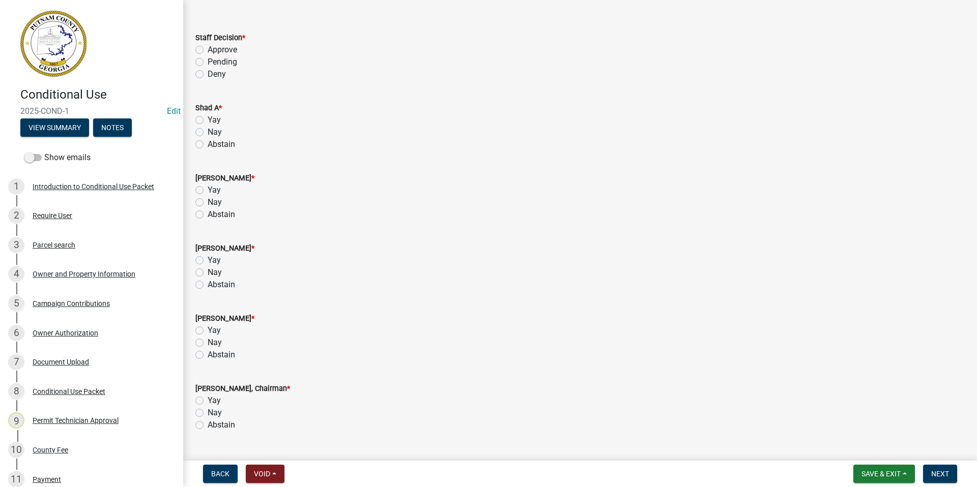
scroll to position [301, 0]
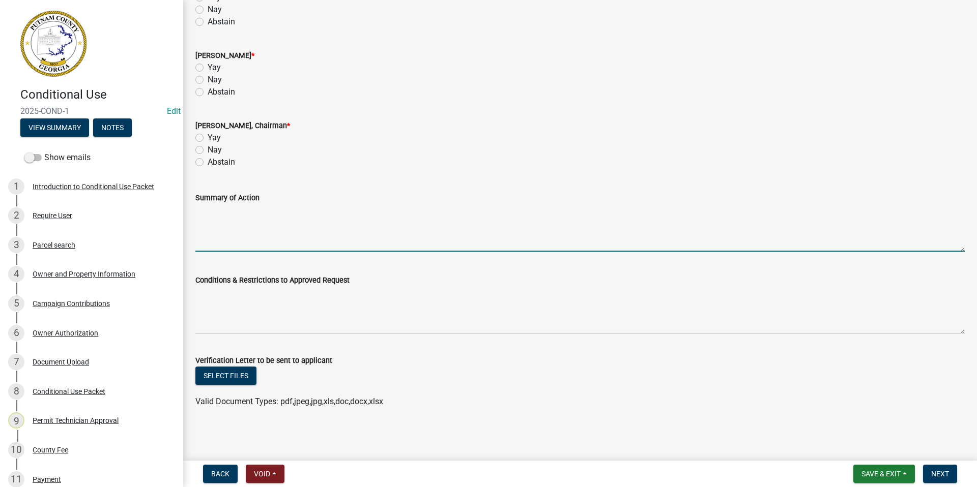
paste textarea "ff recommendation is for approval for a conditional use at 671 Twin Bridges Roa…"
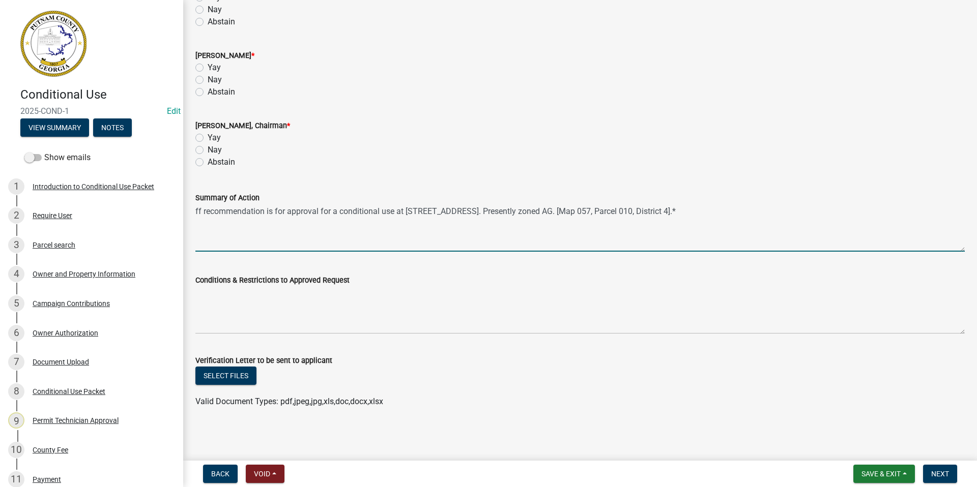
click at [195, 212] on textarea "ff recommendation is for approval for a conditional use at 671 Twin Bridges Roa…" at bounding box center [579, 228] width 769 height 48
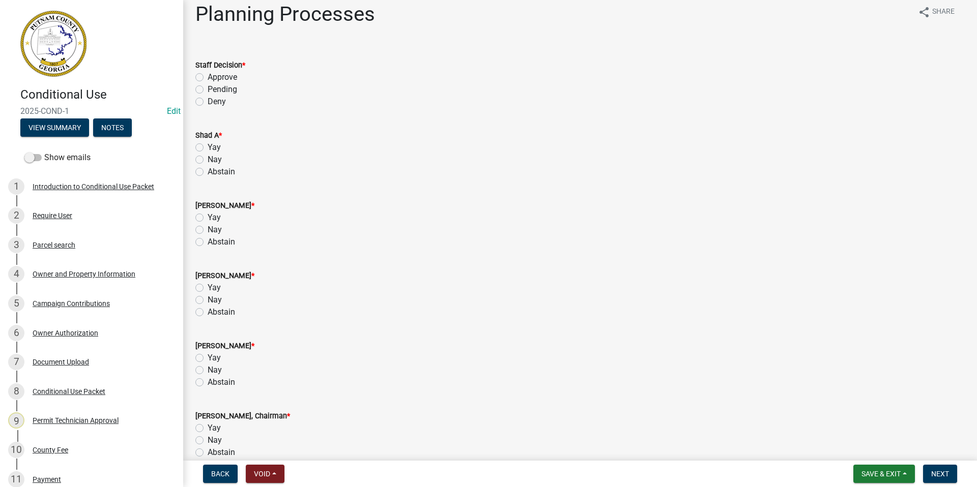
scroll to position [0, 0]
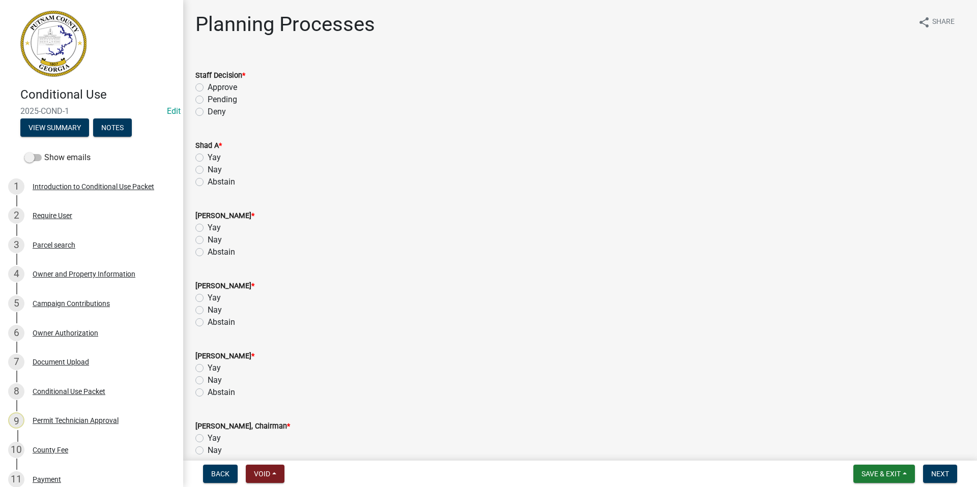
type textarea "Staff recommendation is for approval for a conditional use at 671 Twin Bridges …"
click at [208, 87] on label "Approve" at bounding box center [223, 87] width 30 height 12
click at [208, 87] on input "Approve" at bounding box center [211, 84] width 7 height 7
radio input "true"
click at [208, 157] on label "Yay" at bounding box center [214, 158] width 13 height 12
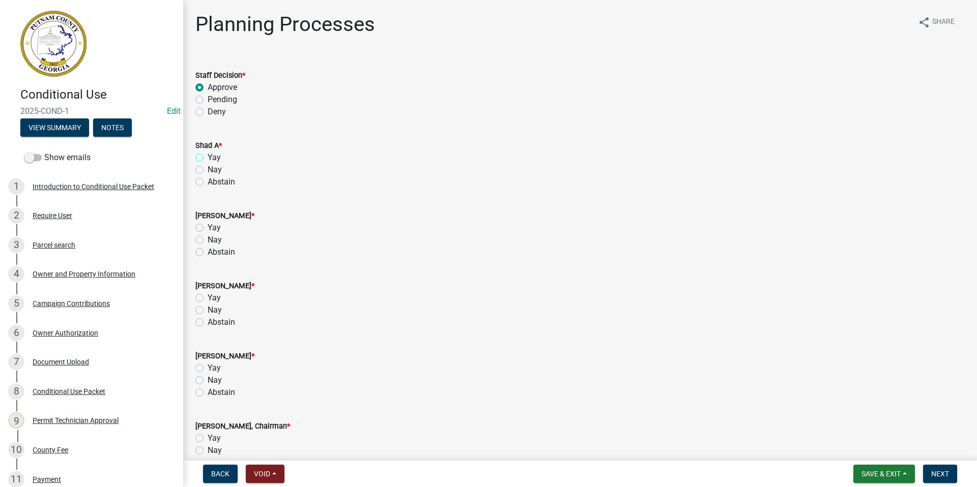
click at [208, 157] on input "Yay" at bounding box center [211, 155] width 7 height 7
radio input "true"
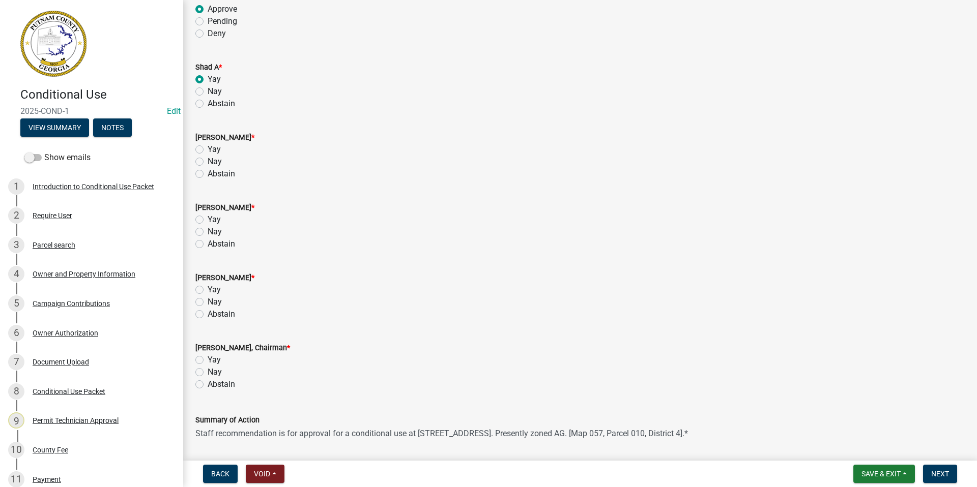
scroll to position [153, 0]
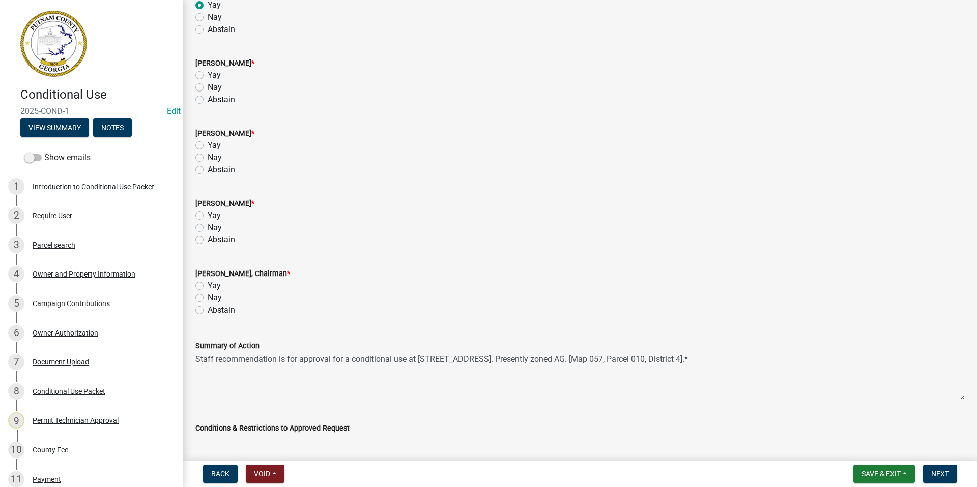
click at [208, 284] on label "Yay" at bounding box center [214, 286] width 13 height 12
click at [208, 284] on input "Yay" at bounding box center [211, 283] width 7 height 7
radio input "true"
click at [208, 214] on label "Yay" at bounding box center [214, 216] width 13 height 12
click at [208, 214] on input "Yay" at bounding box center [211, 213] width 7 height 7
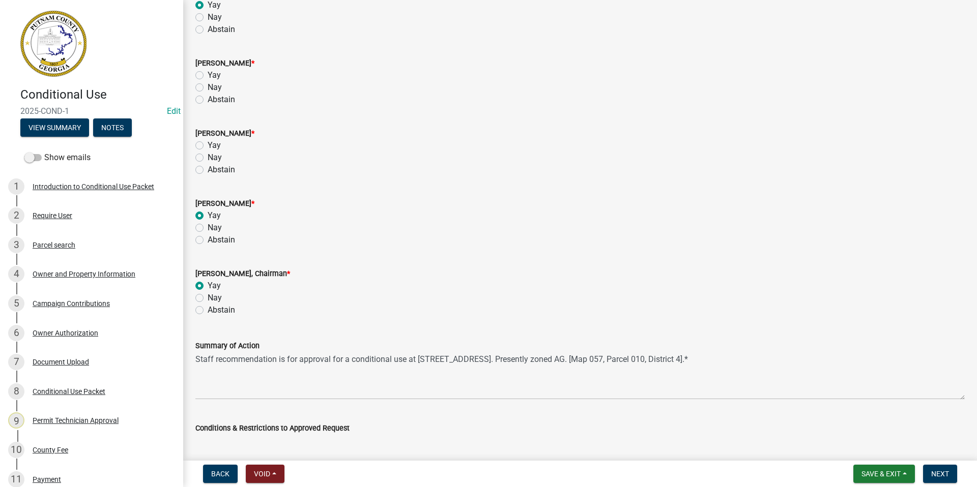
radio input "true"
click at [208, 144] on label "Yay" at bounding box center [214, 145] width 13 height 12
click at [208, 144] on input "Yay" at bounding box center [211, 142] width 7 height 7
radio input "true"
click at [208, 74] on label "Yay" at bounding box center [214, 75] width 13 height 12
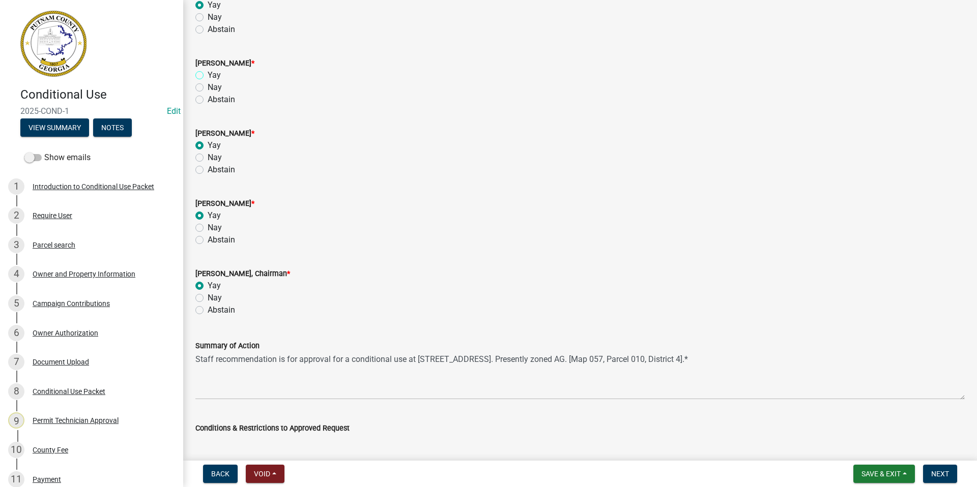
click at [208, 74] on input "Yay" at bounding box center [211, 72] width 7 height 7
radio input "true"
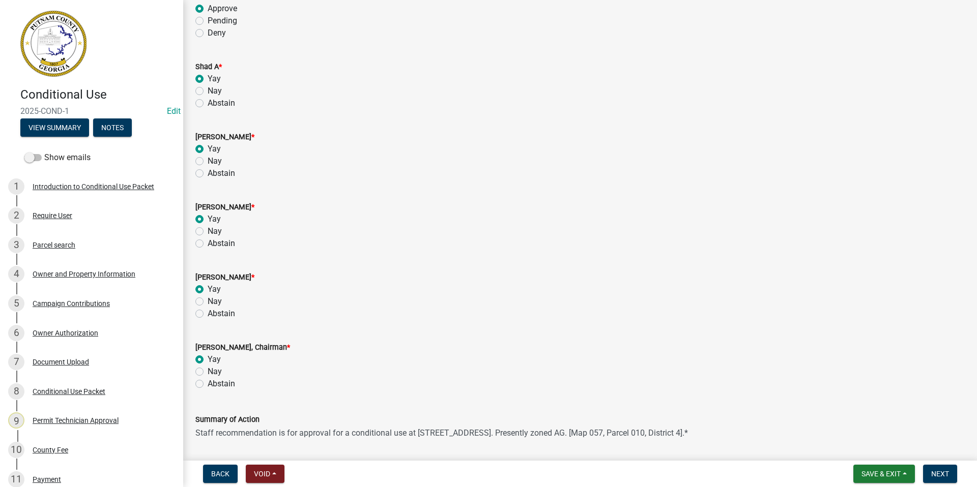
scroll to position [0, 0]
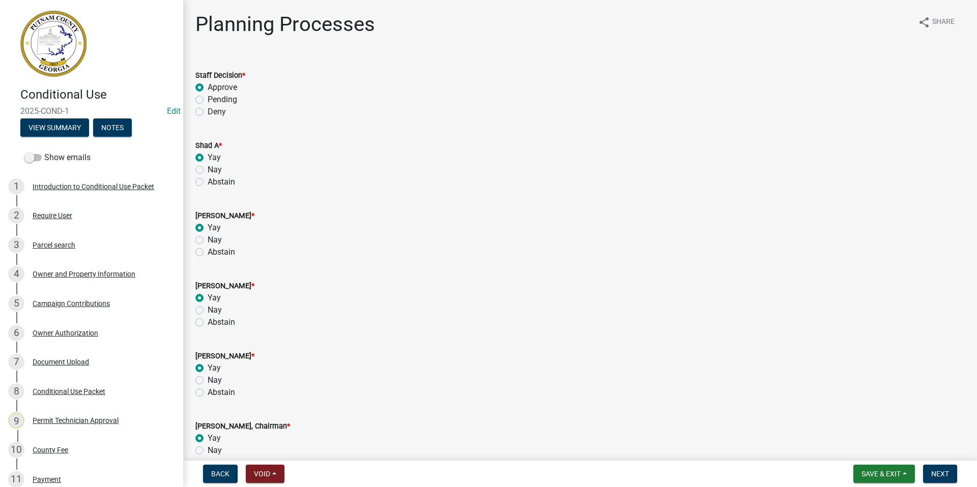
click at [208, 241] on label "Nay" at bounding box center [215, 240] width 14 height 12
click at [208, 241] on input "Nay" at bounding box center [211, 237] width 7 height 7
radio input "true"
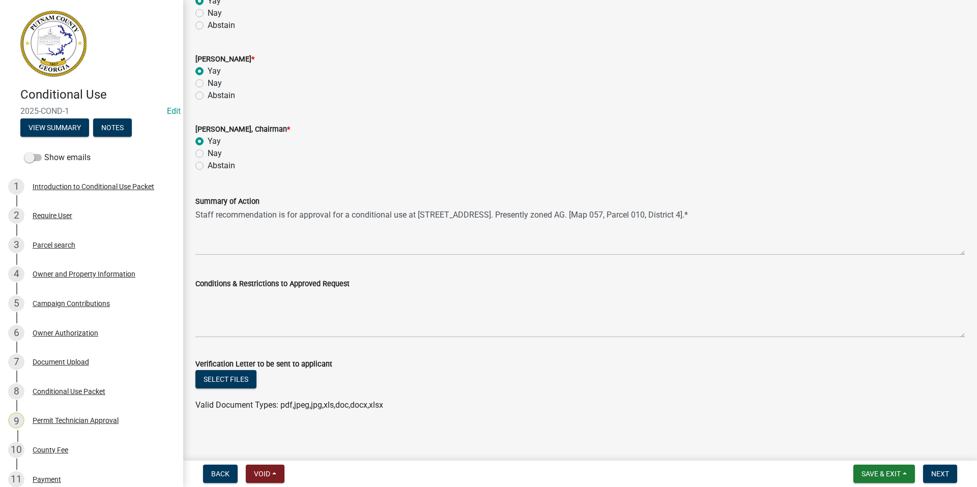
scroll to position [301, 0]
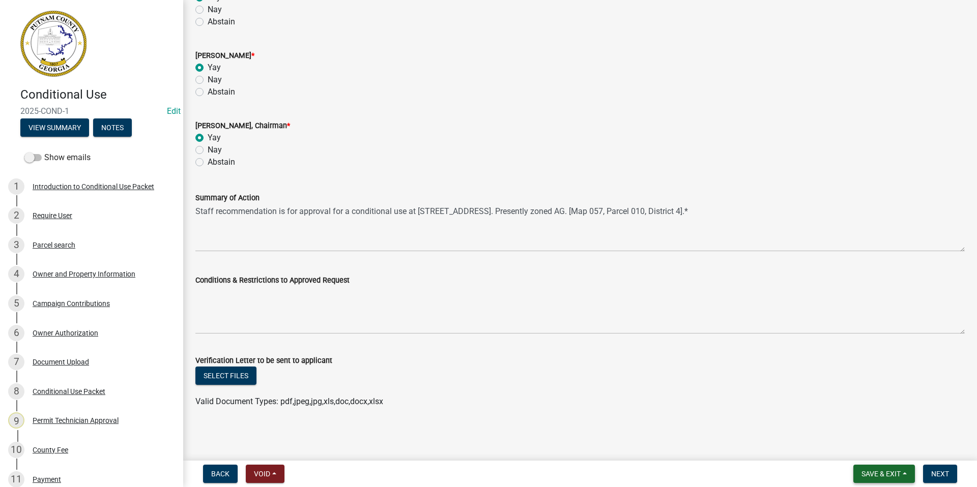
click at [857, 472] on button "Save & Exit" at bounding box center [884, 474] width 62 height 18
click at [855, 449] on button "Save & Exit" at bounding box center [873, 448] width 81 height 24
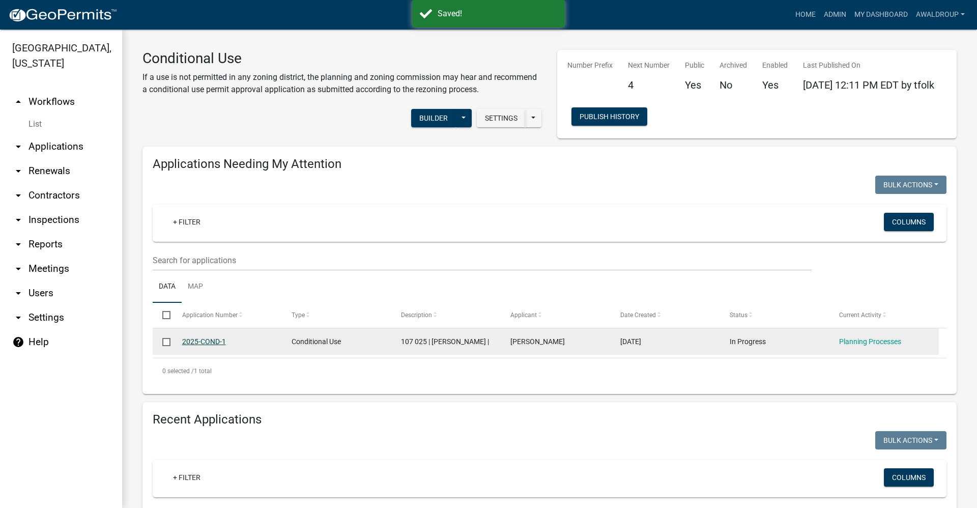
click at [218, 339] on link "2025-COND-1" at bounding box center [204, 341] width 44 height 8
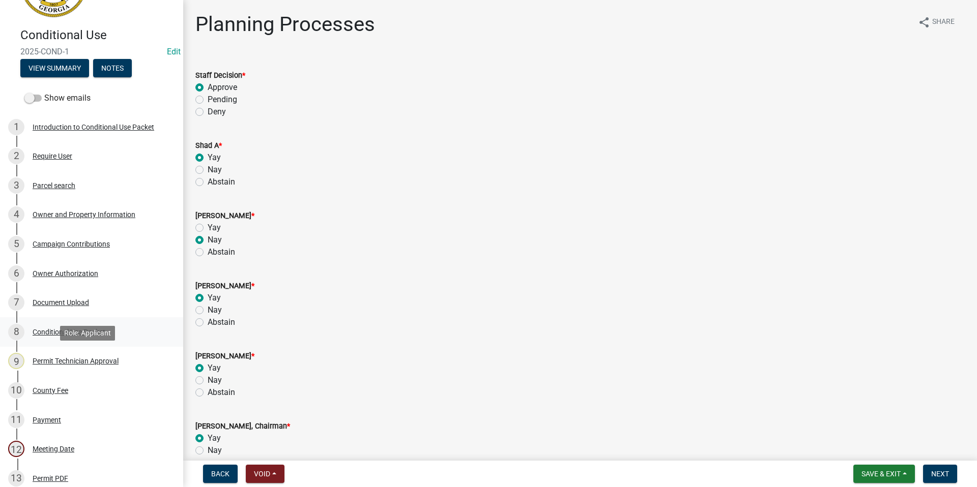
scroll to position [153, 0]
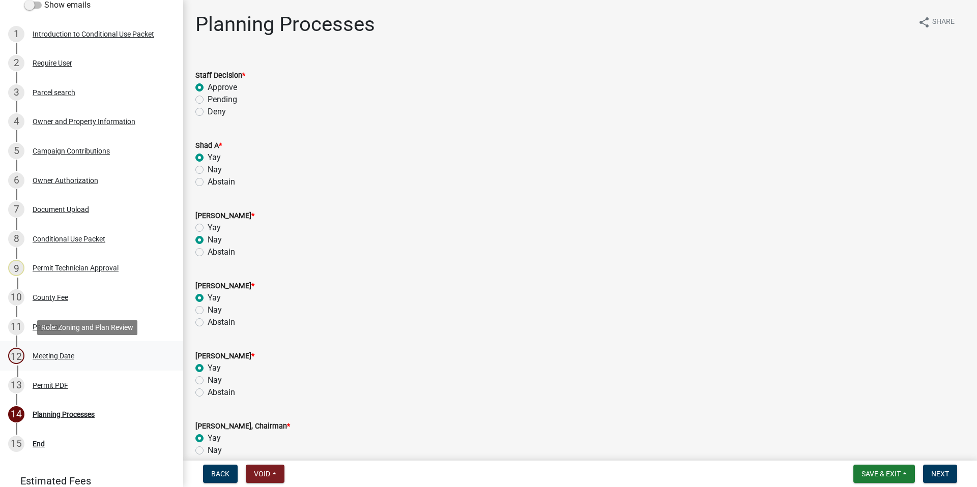
click at [63, 359] on div "Meeting Date" at bounding box center [54, 356] width 42 height 7
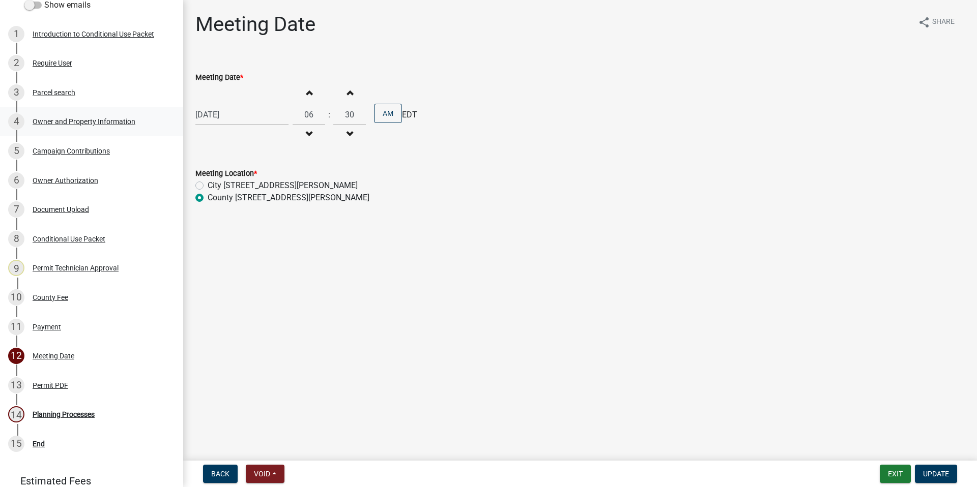
click at [83, 122] on div "Owner and Property Information" at bounding box center [84, 121] width 103 height 7
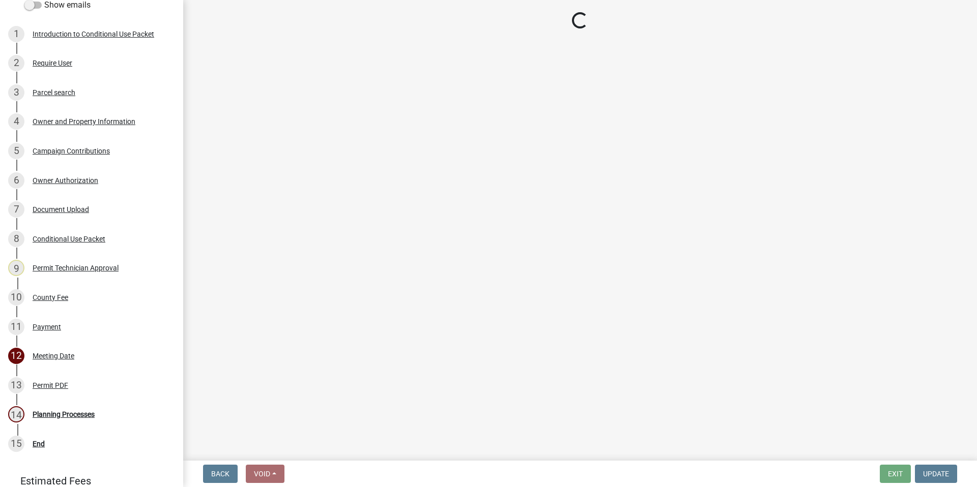
select select "a4366e26-0f82-401b-a682-956e4112ff86"
select select "83394b22-4a11-496c-8e5c-75ade2e72faf"
select select "95c2f08d-bd21-40ac-acc0-bf0ad2ba7c20"
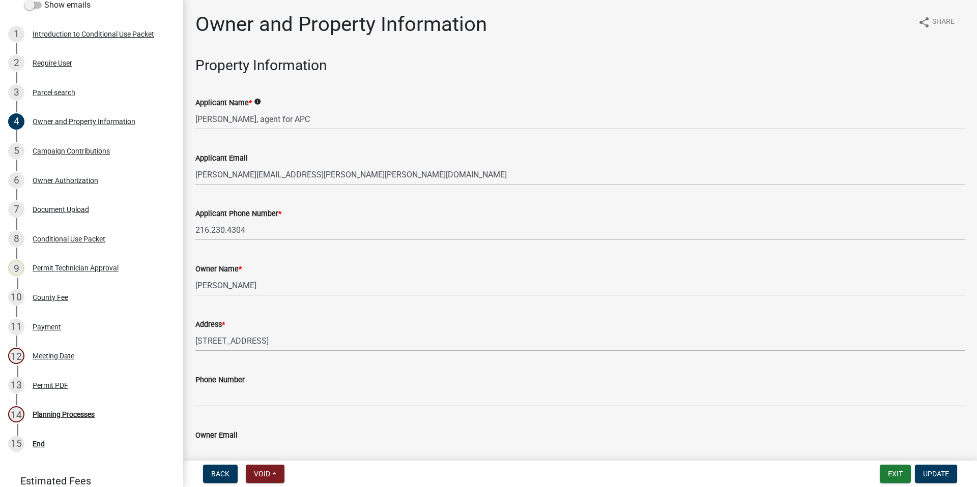
drag, startPoint x: 217, startPoint y: 14, endPoint x: 181, endPoint y: 4, distance: 38.0
click at [217, 14] on h1 "Owner and Property Information" at bounding box center [341, 24] width 292 height 24
drag, startPoint x: 75, startPoint y: 415, endPoint x: 241, endPoint y: 372, distance: 171.3
click at [75, 415] on div "Planning Processes" at bounding box center [64, 414] width 62 height 7
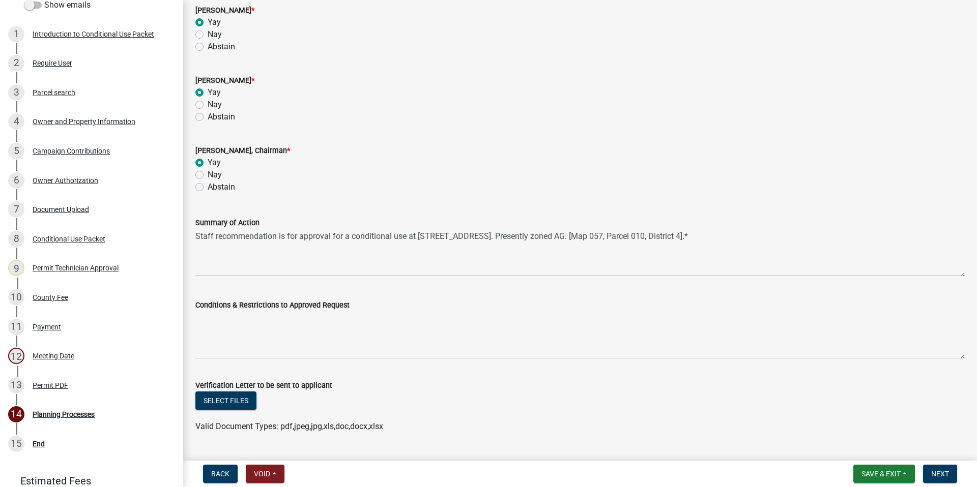
scroll to position [301, 0]
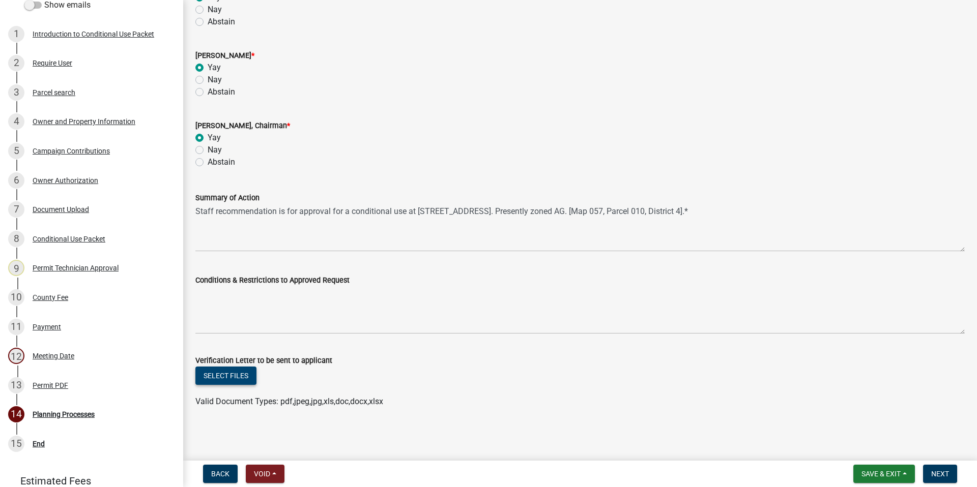
click at [245, 370] on button "Select files" at bounding box center [225, 376] width 61 height 18
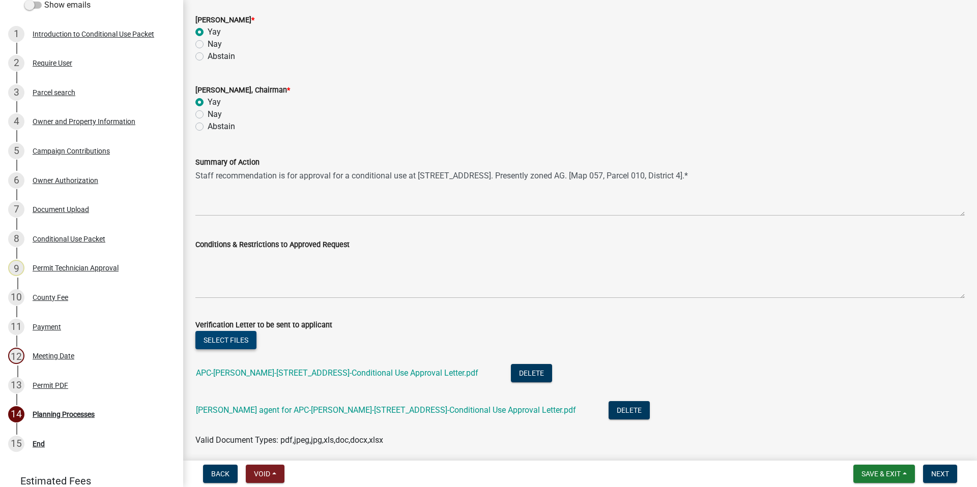
scroll to position [375, 0]
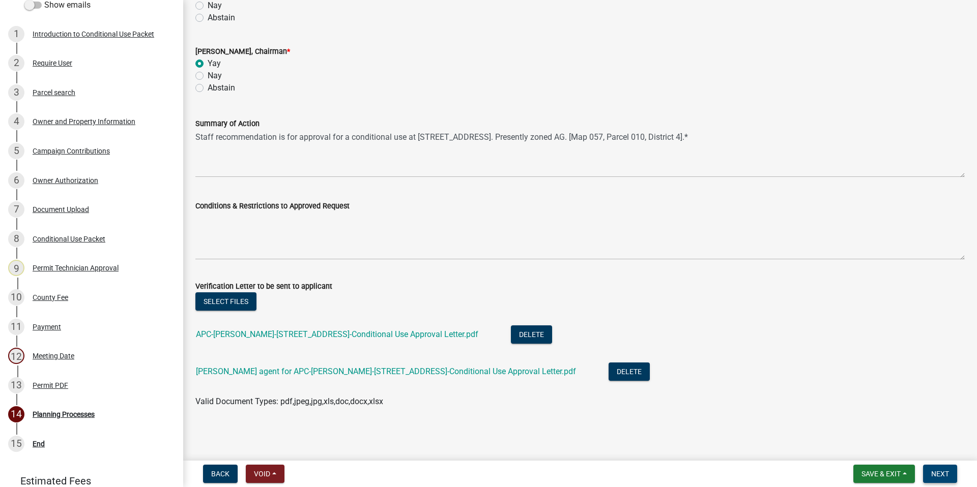
click at [944, 469] on button "Next" at bounding box center [940, 474] width 34 height 18
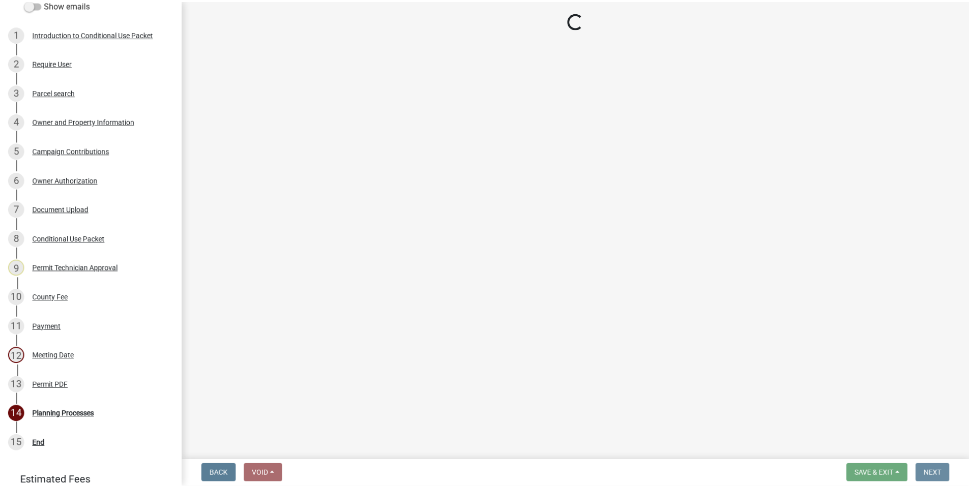
scroll to position [0, 0]
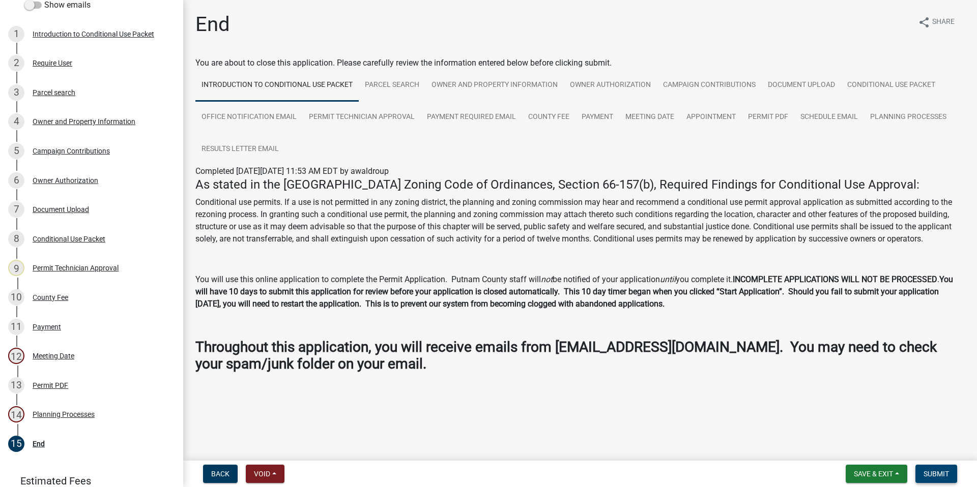
click at [944, 469] on button "Submit" at bounding box center [936, 474] width 42 height 18
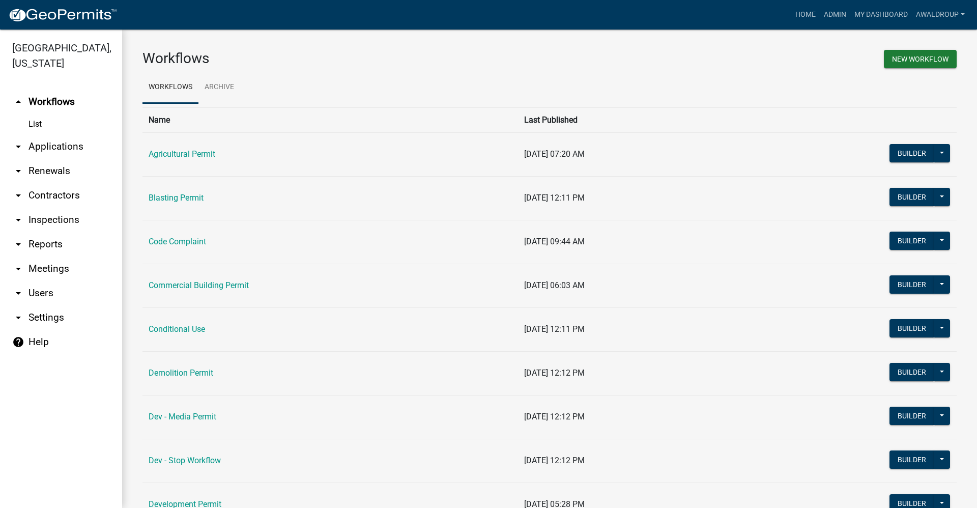
drag, startPoint x: 52, startPoint y: 144, endPoint x: 85, endPoint y: 128, distance: 36.4
click at [52, 144] on link "arrow_drop_down Applications" at bounding box center [61, 146] width 122 height 24
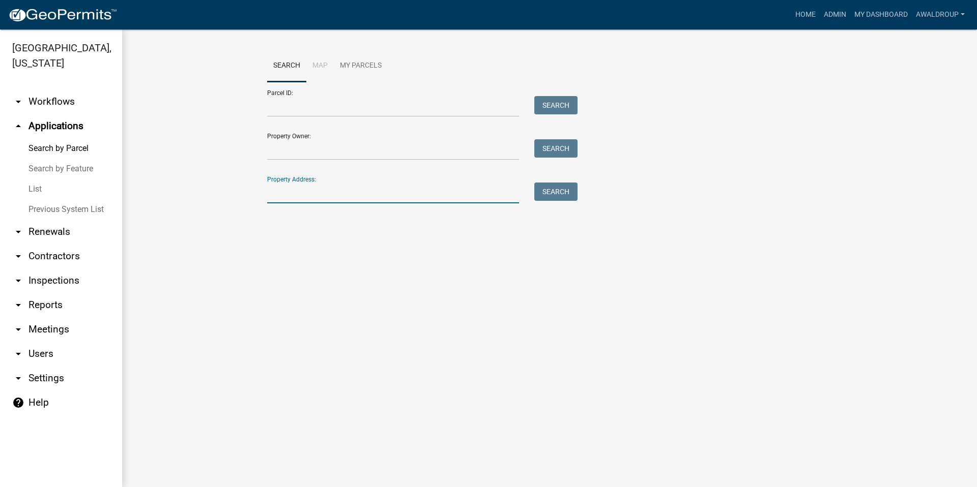
click at [306, 197] on input "Property Address:" at bounding box center [393, 193] width 252 height 21
drag, startPoint x: 343, startPoint y: 192, endPoint x: 253, endPoint y: 192, distance: 90.1
click at [253, 192] on wm-workflow-application-search-view "Search Map My Parcels Parcel ID: Search Property Owner: Search Property Address…" at bounding box center [549, 131] width 814 height 163
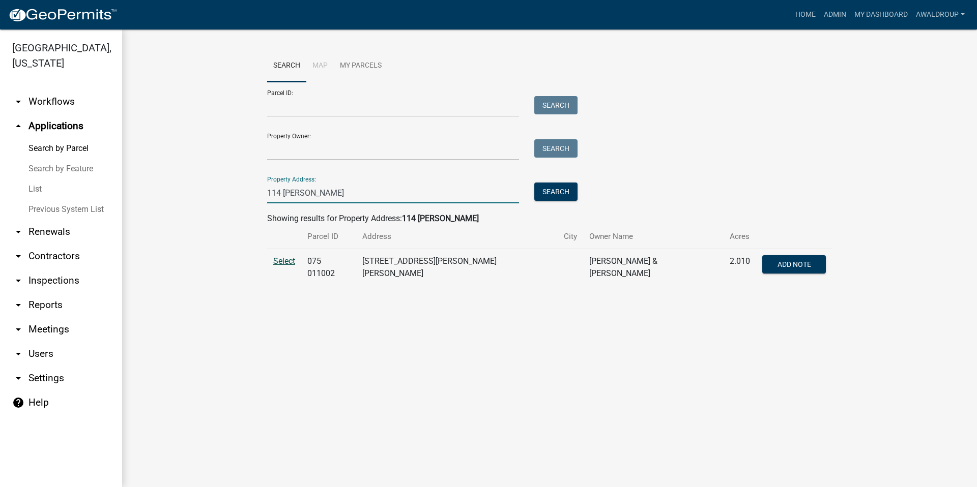
type input "114 [PERSON_NAME]"
drag, startPoint x: 283, startPoint y: 262, endPoint x: 312, endPoint y: 261, distance: 29.5
click at [283, 262] on span "Select" at bounding box center [284, 261] width 22 height 10
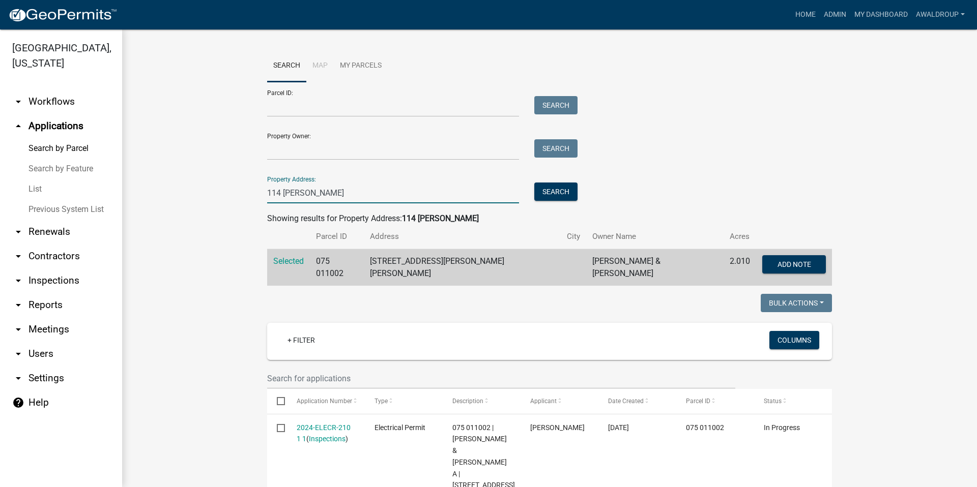
drag, startPoint x: 346, startPoint y: 192, endPoint x: 211, endPoint y: 174, distance: 136.1
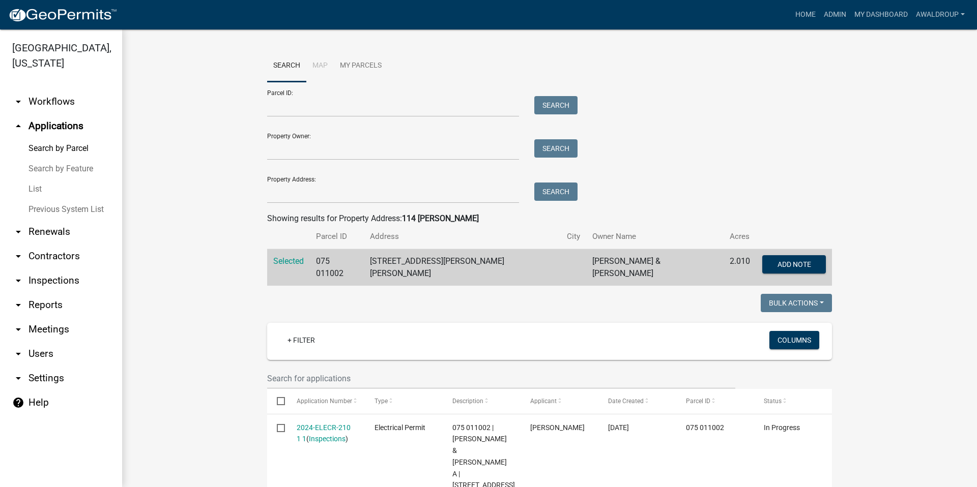
click at [309, 91] on div "Parcel ID: Search" at bounding box center [419, 99] width 305 height 35
click at [297, 106] on input "Parcel ID:" at bounding box center [393, 106] width 252 height 21
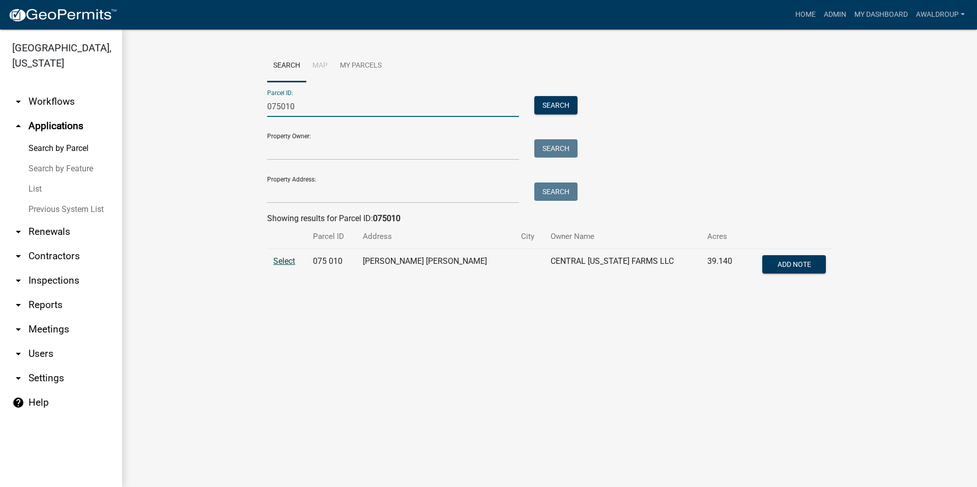
click at [290, 257] on span "Select" at bounding box center [284, 261] width 22 height 10
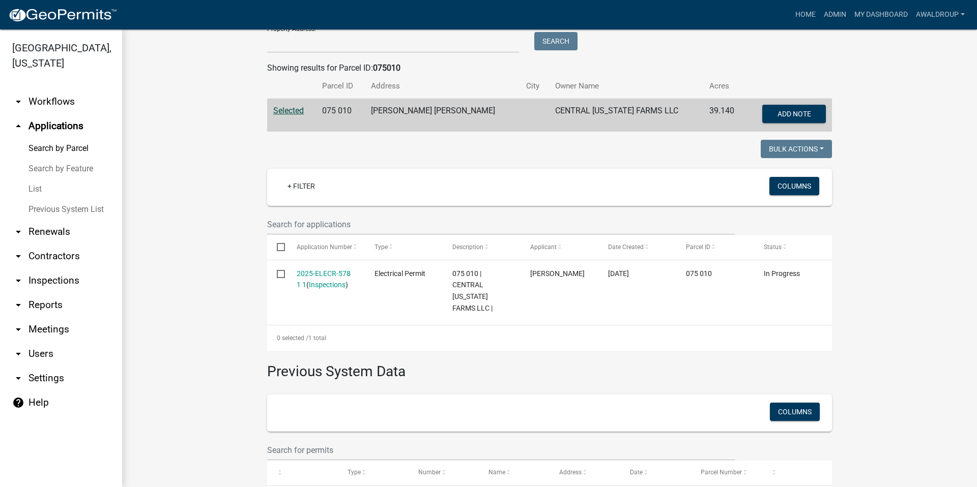
scroll to position [51, 0]
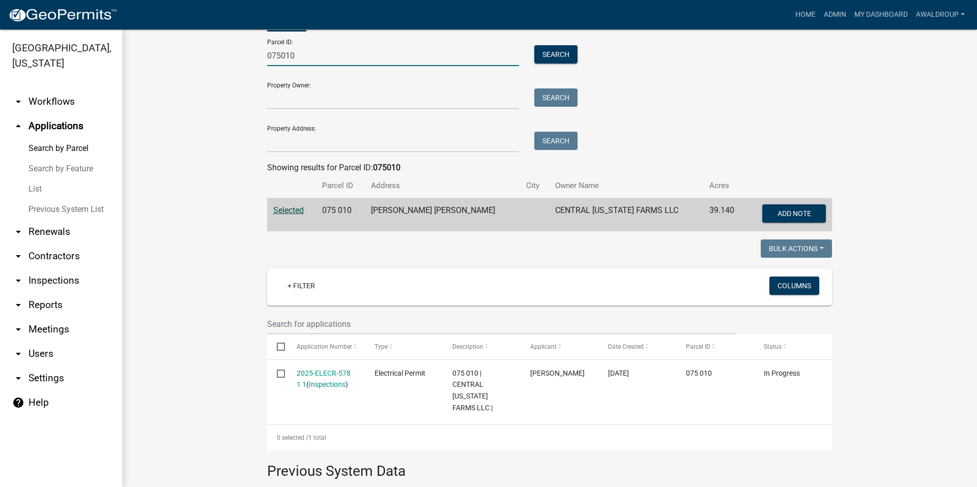
click at [300, 54] on input "075010" at bounding box center [393, 55] width 252 height 21
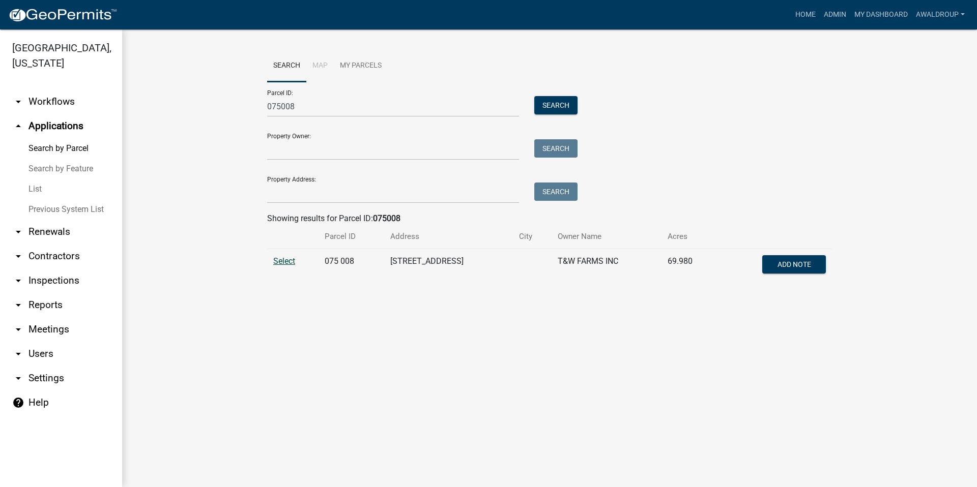
click at [282, 263] on span "Select" at bounding box center [284, 261] width 22 height 10
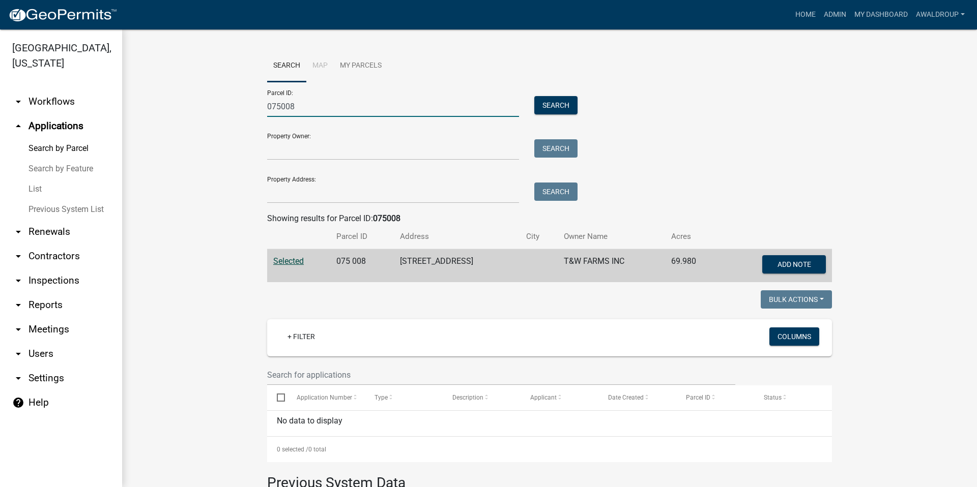
click at [306, 108] on input "075008" at bounding box center [393, 106] width 252 height 21
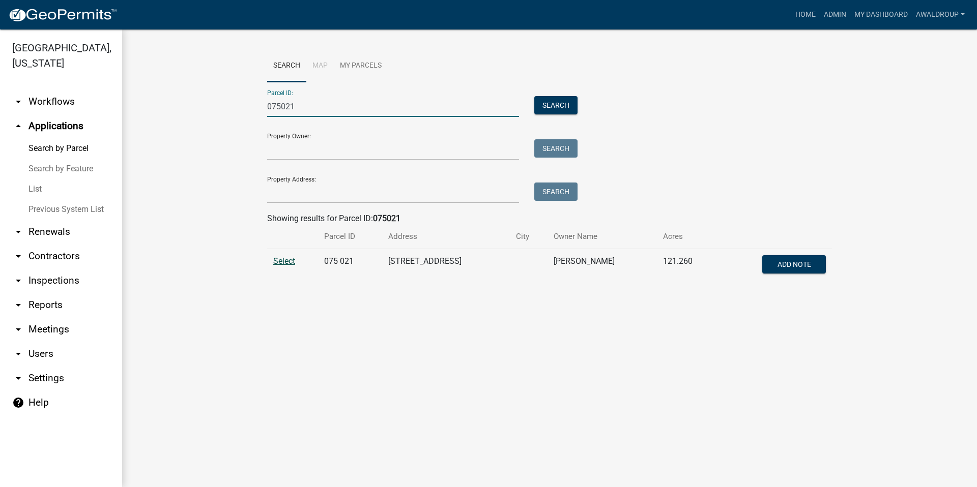
click at [288, 264] on span "Select" at bounding box center [284, 261] width 22 height 10
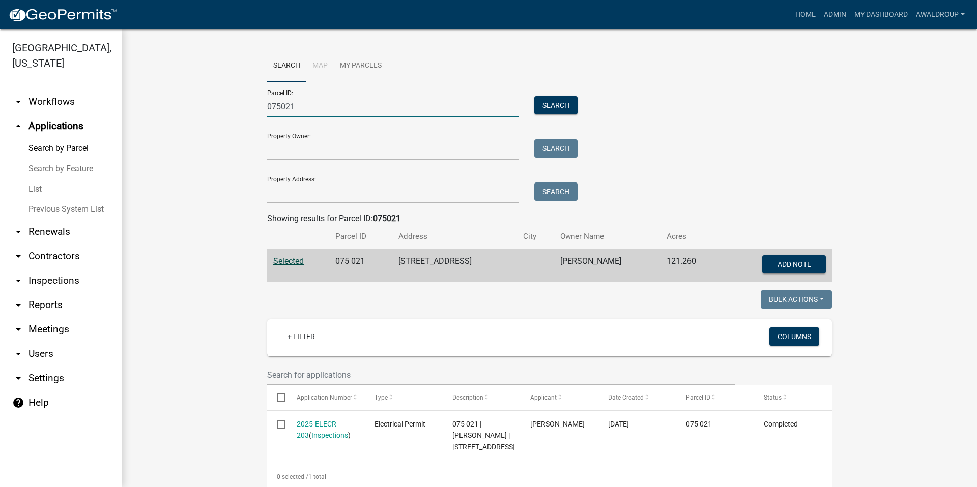
drag, startPoint x: 309, startPoint y: 111, endPoint x: 325, endPoint y: 107, distance: 15.9
click at [313, 113] on input "075021" at bounding box center [393, 106] width 252 height 21
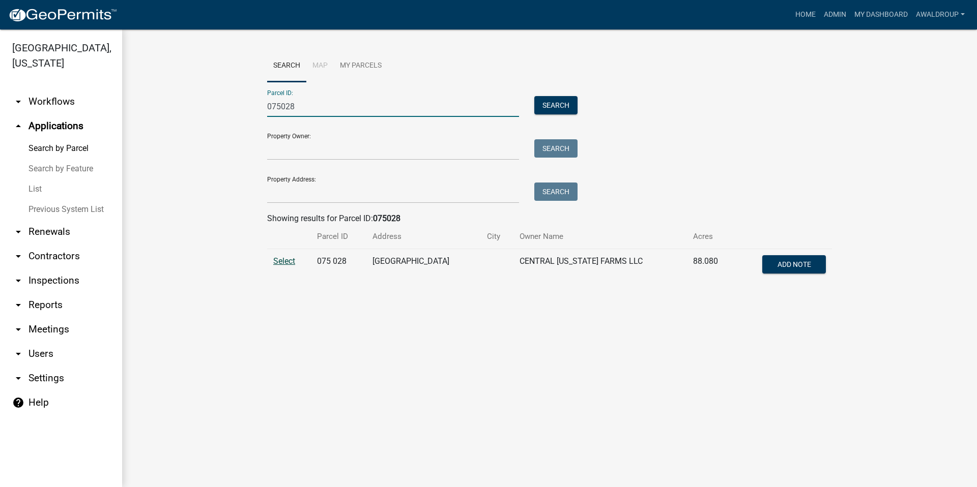
click at [277, 263] on span "Select" at bounding box center [284, 261] width 22 height 10
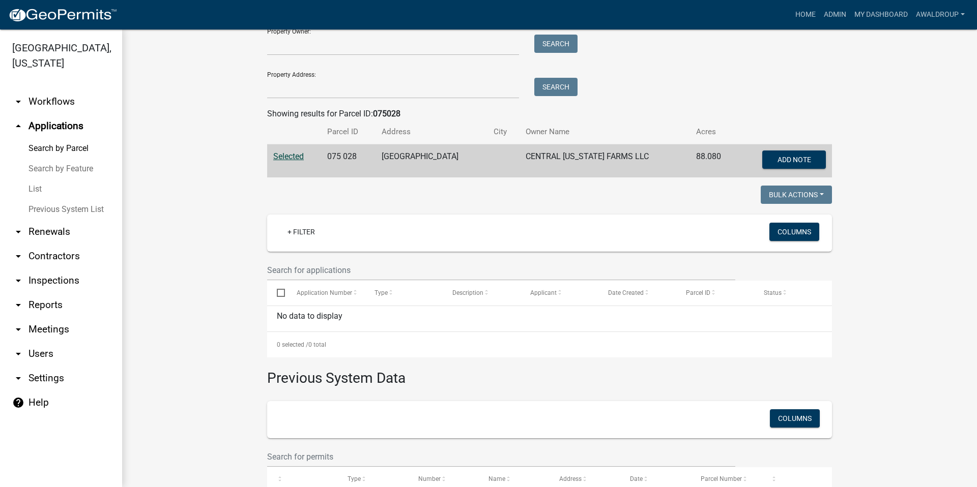
scroll to position [29, 0]
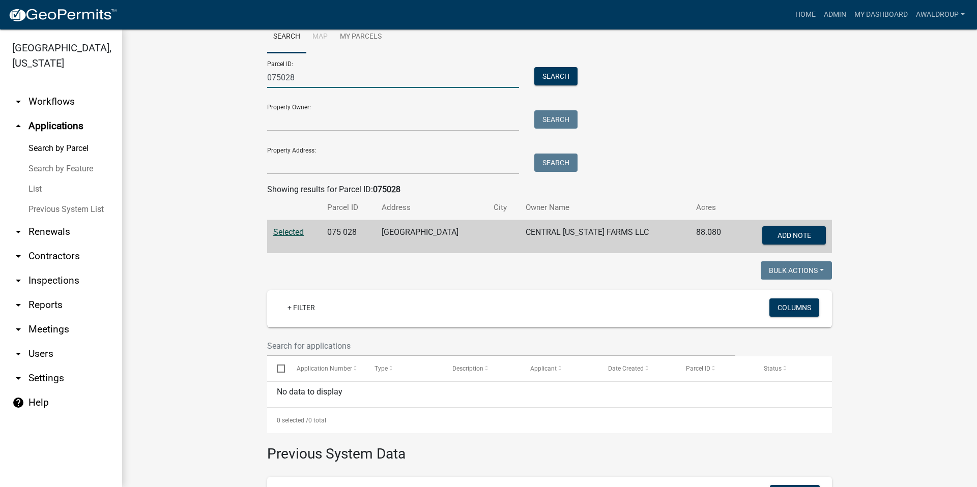
click at [308, 76] on input "075028" at bounding box center [393, 77] width 252 height 21
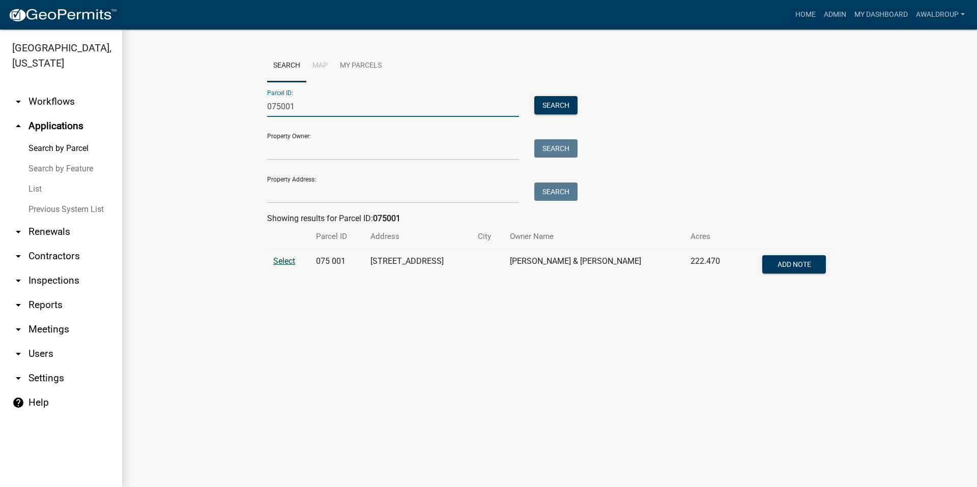
type input "075001"
click at [276, 262] on span "Select" at bounding box center [284, 261] width 22 height 10
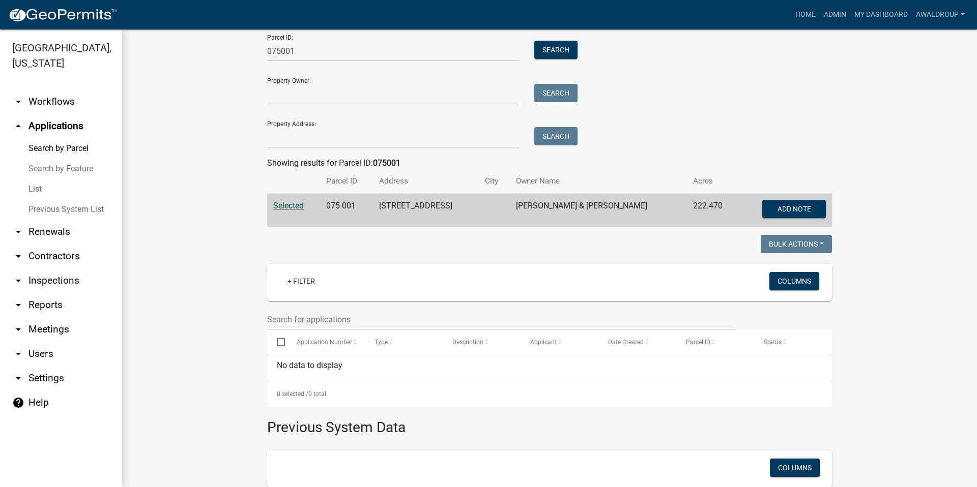
scroll to position [51, 0]
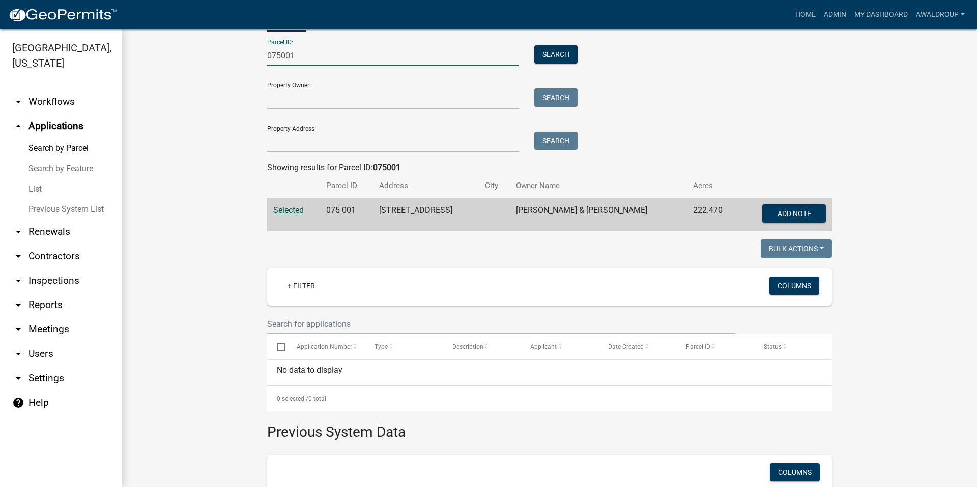
drag, startPoint x: 293, startPoint y: 55, endPoint x: 213, endPoint y: 50, distance: 80.1
